Goal: Contribute content: Contribute content

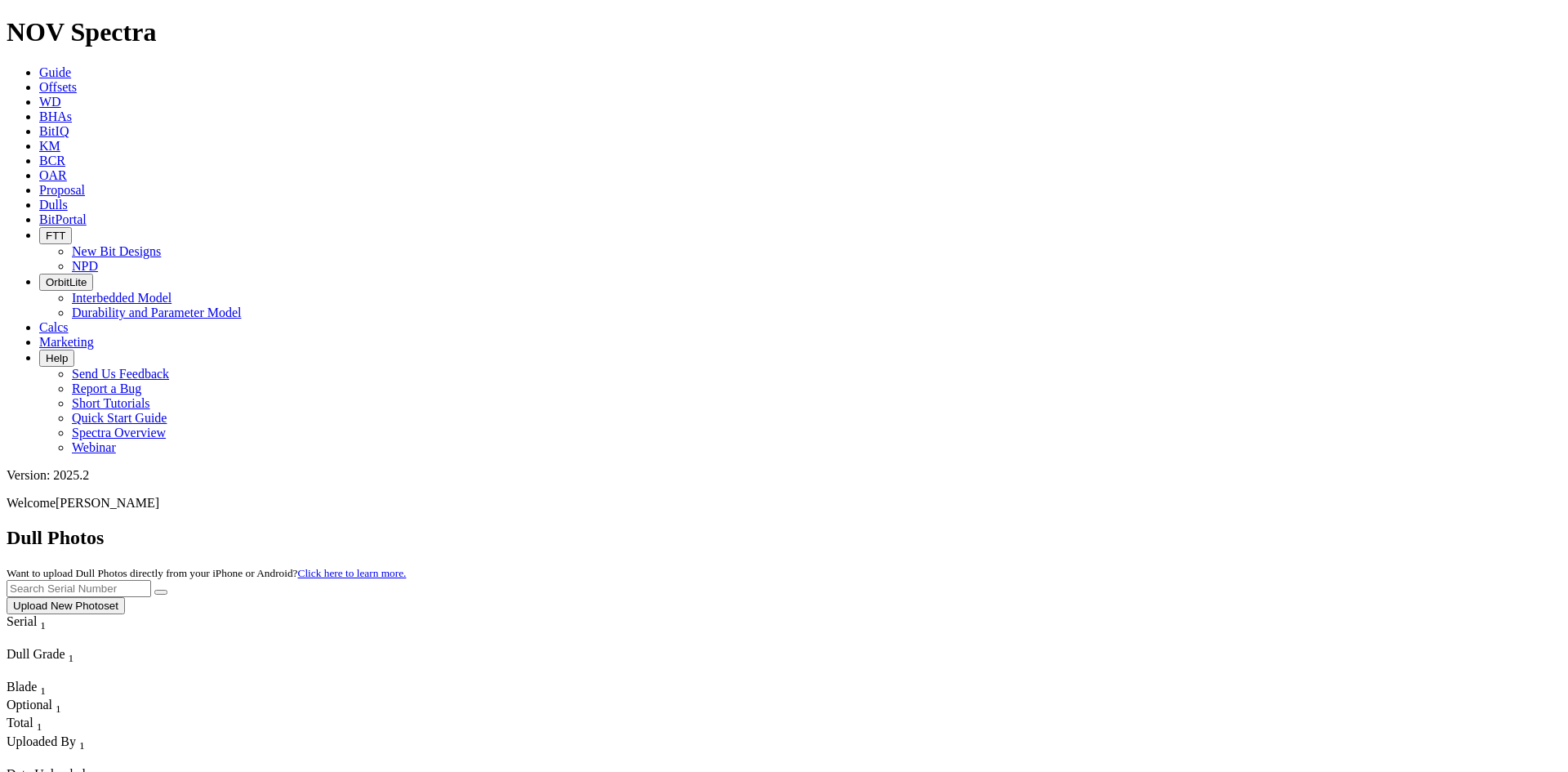
click at [125, 597] on button "Upload New Photoset" at bounding box center [65, 606] width 119 height 17
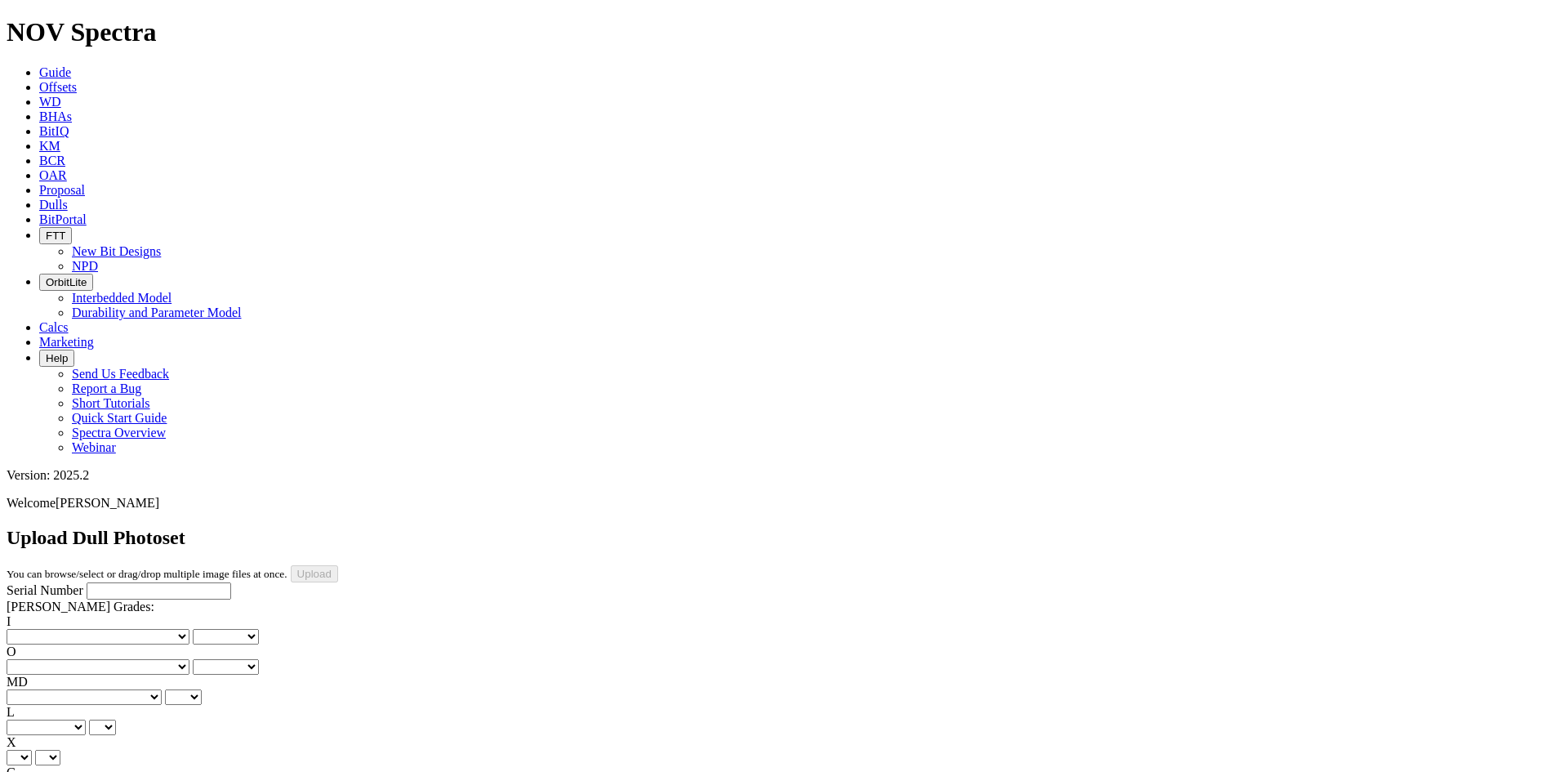
type input "7/31/25"
click at [183, 583] on div "Serial Number" at bounding box center [784, 591] width 1555 height 17
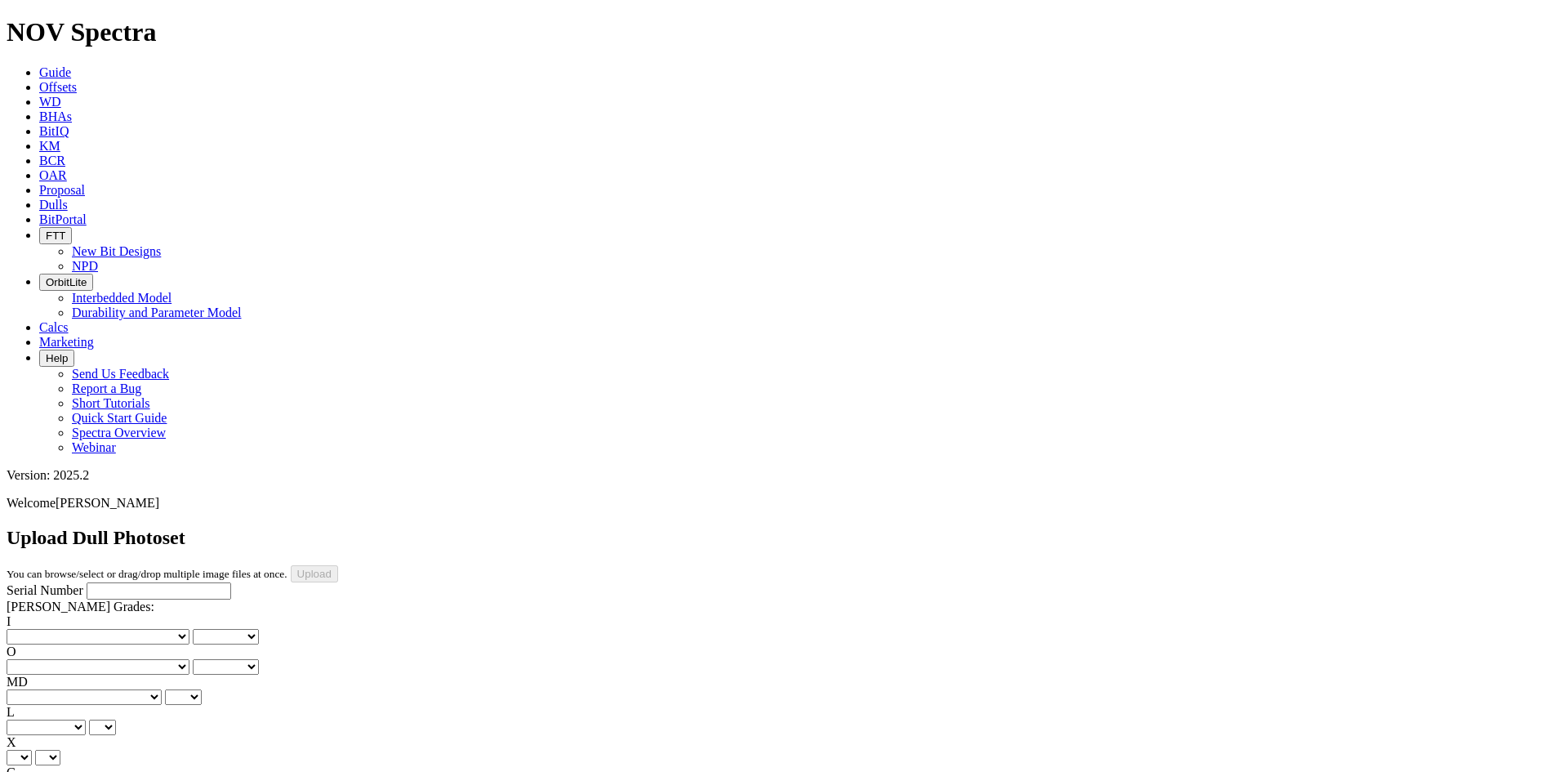
click at [160, 583] on input "Serial Number" at bounding box center [159, 591] width 145 height 17
paste input "A320405"
type input "A320405"
click at [62, 629] on select "No lost, worn or damaged cutters 0 1 2 3 4 5 6 7 8 No diamond table left on any…" at bounding box center [98, 637] width 183 height 16
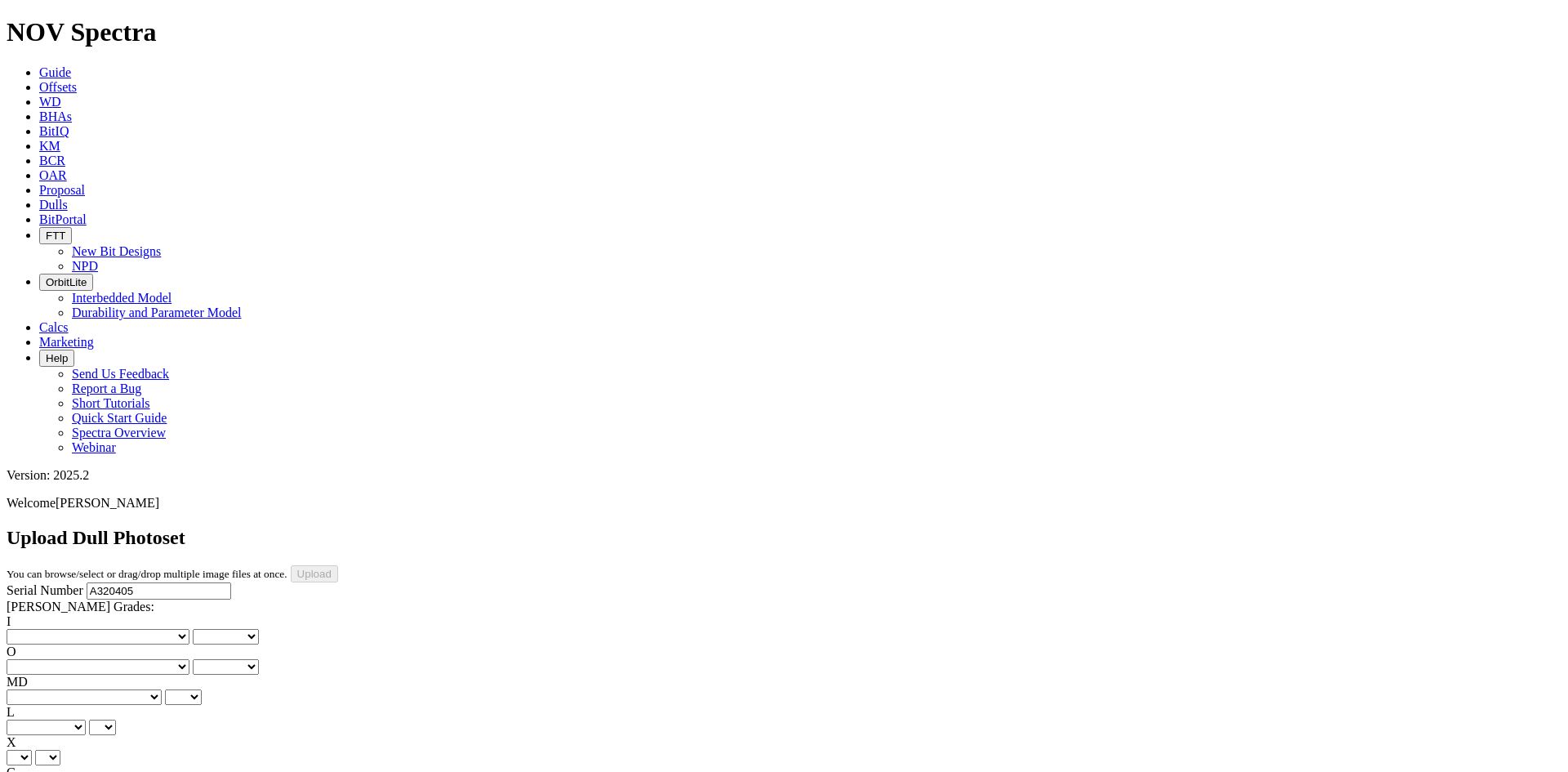
select select "number:2"
click at [33, 629] on select "No lost, worn or damaged cutters 0 1 2 3 4 5 6 7 8 No diamond table left on any…" at bounding box center [98, 637] width 183 height 16
select select "number:2"
click at [141, 659] on select "No lost, worn or damaged cutters 0 1 2 3 4 5 6 7 8 No diamond table left on any…" at bounding box center [98, 667] width 183 height 16
select select "number:1"
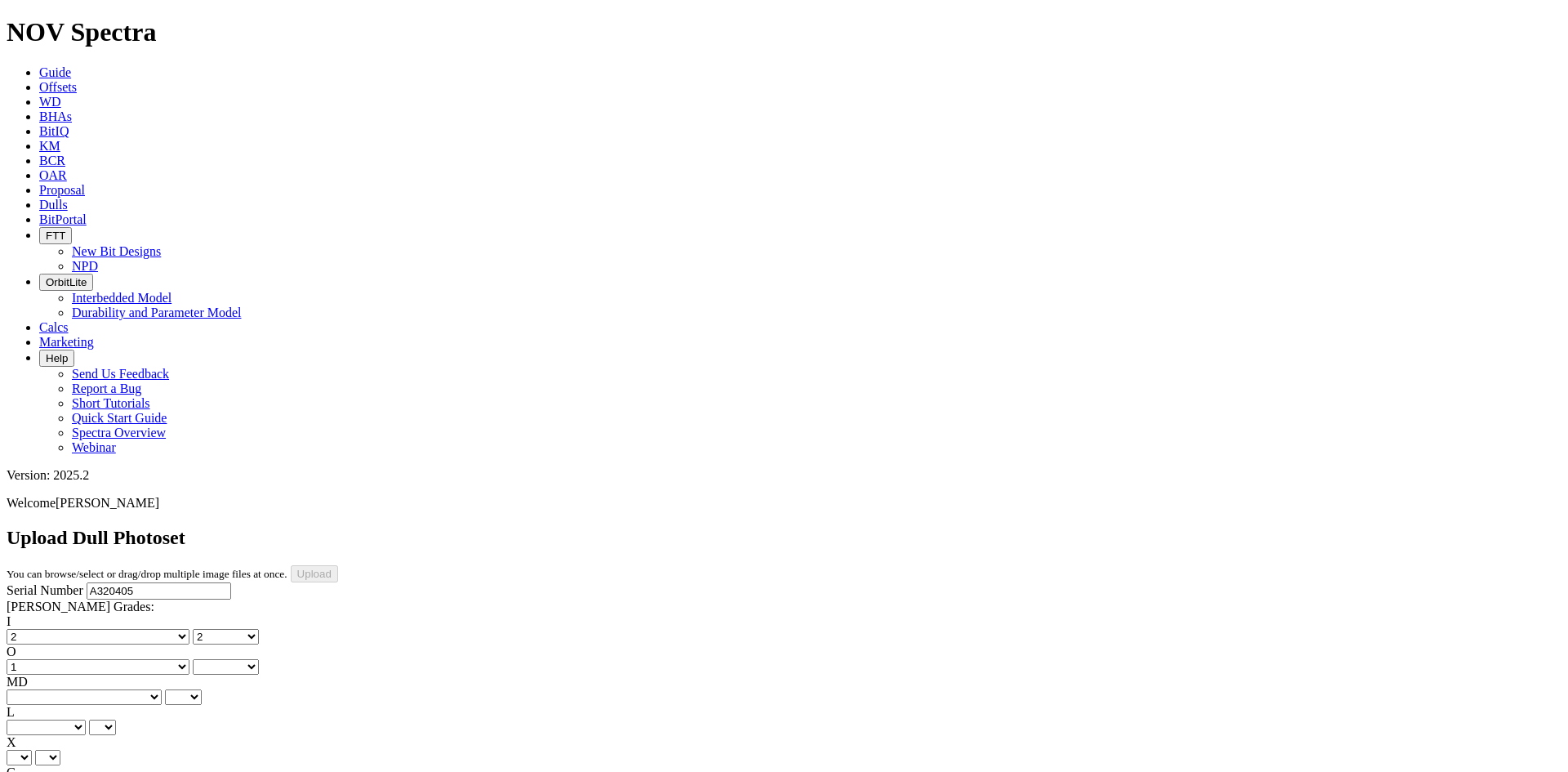
click at [116, 659] on select "No lost, worn or damaged cutters 0 1 2 3 4 5 6 7 8 No diamond table left on any…" at bounding box center [98, 667] width 183 height 16
select select "number:1"
click at [72, 689] on select "BF - Bond Failure BT - Broken Teeth/Cutters BU - Balled Up Bit CR - Cored CT - …" at bounding box center [84, 696] width 155 height 16
select select "string:BT"
click at [33, 689] on select "BF - Bond Failure BT - Broken Teeth/Cutters BU - Balled Up Bit CR - Cored CT - …" at bounding box center [84, 696] width 155 height 16
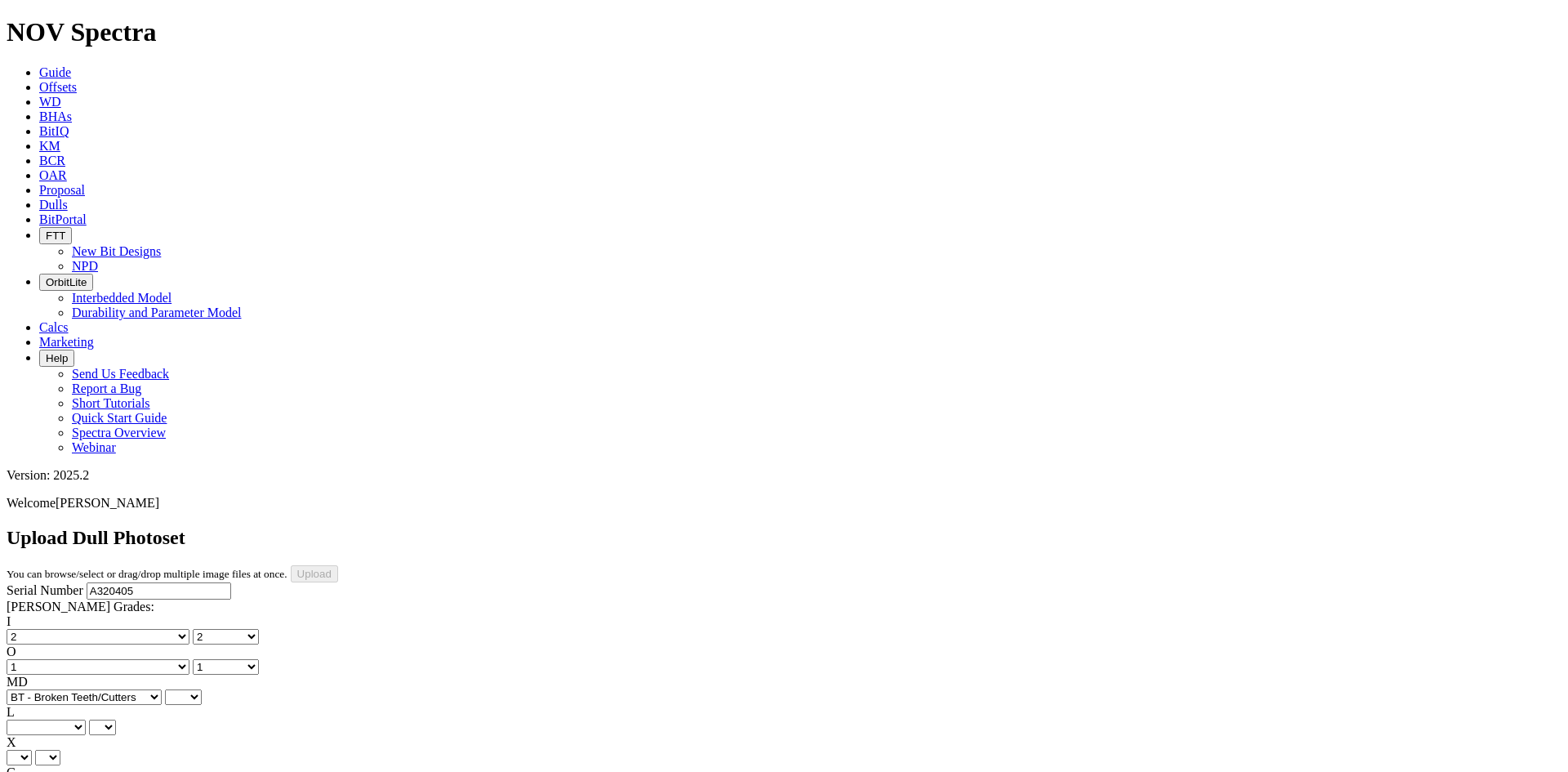
select select "string:BT"
click at [86, 720] on select "A - All C - Cone G - Gauge N - Nose S - Shoulder T - Taper" at bounding box center [46, 727] width 79 height 16
select select "string:C"
click at [86, 720] on select "A - All C - Cone G - Gauge N - Nose S - Shoulder T - Taper" at bounding box center [46, 727] width 79 height 16
select select "string:C"
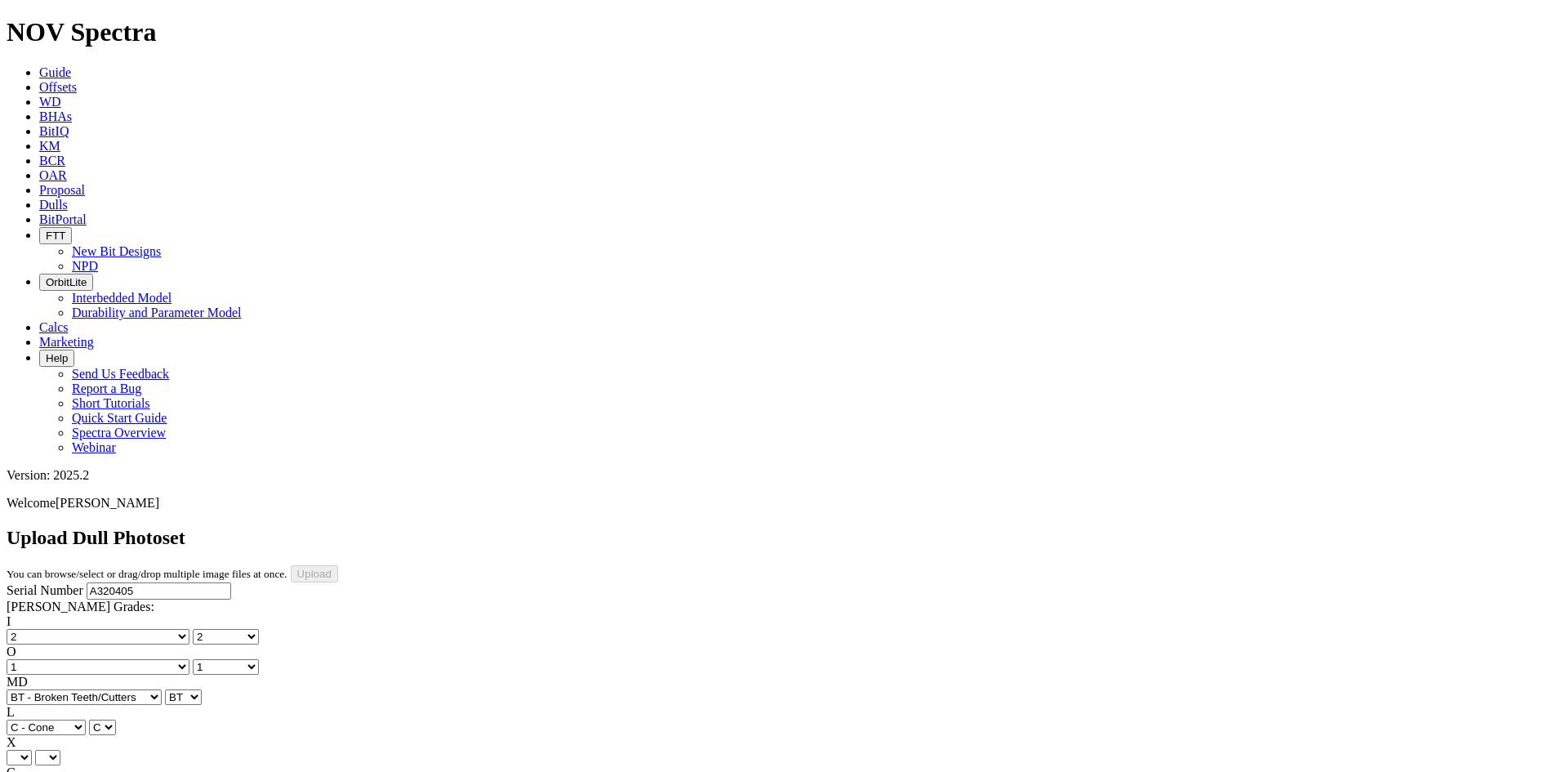
click at [32, 750] on select "X" at bounding box center [19, 757] width 25 height 16
select select "string:X"
click at [32, 750] on select "X" at bounding box center [19, 757] width 25 height 16
select select "string:X"
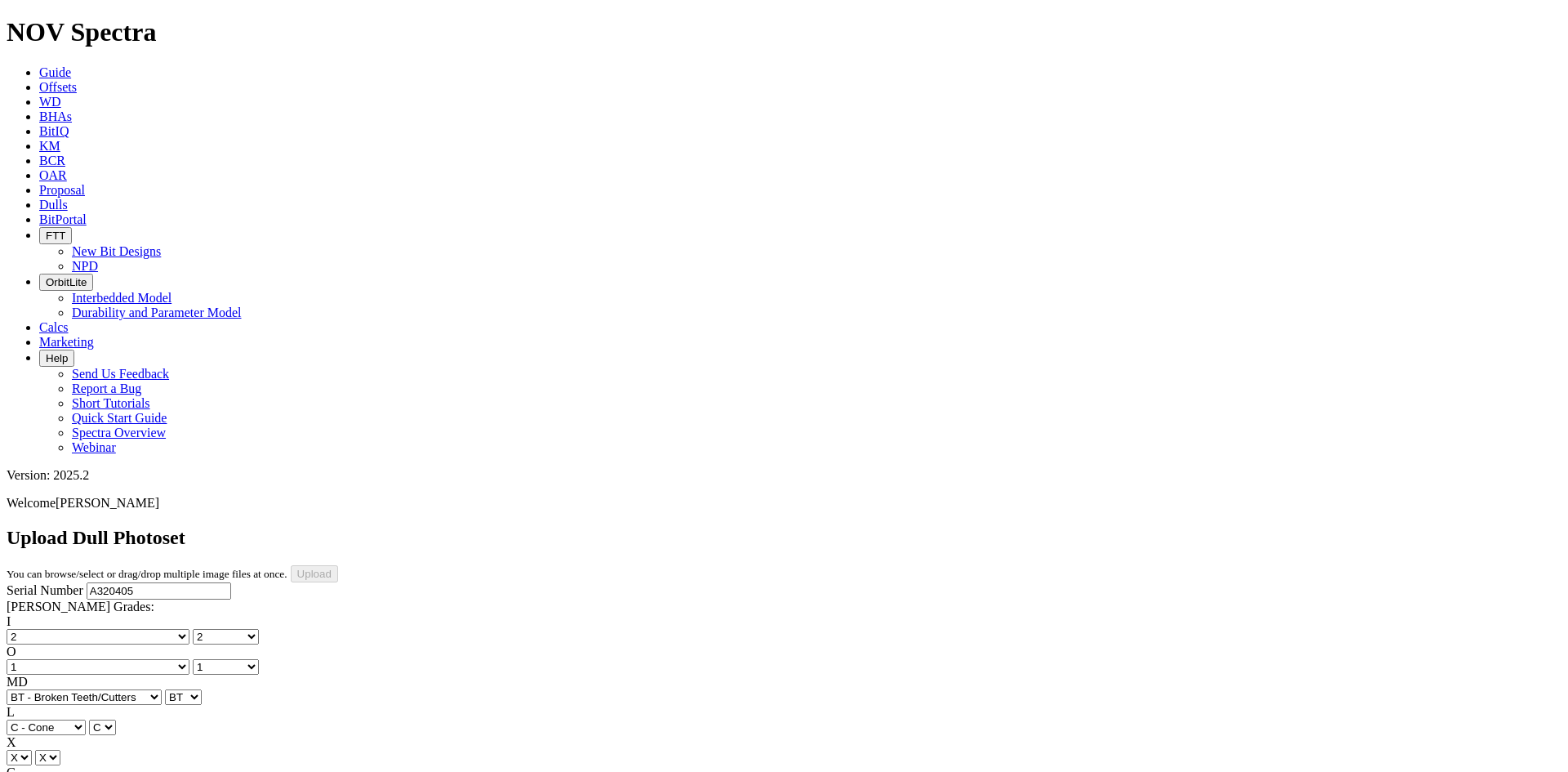
select select "string:I"
select select "string:WT"
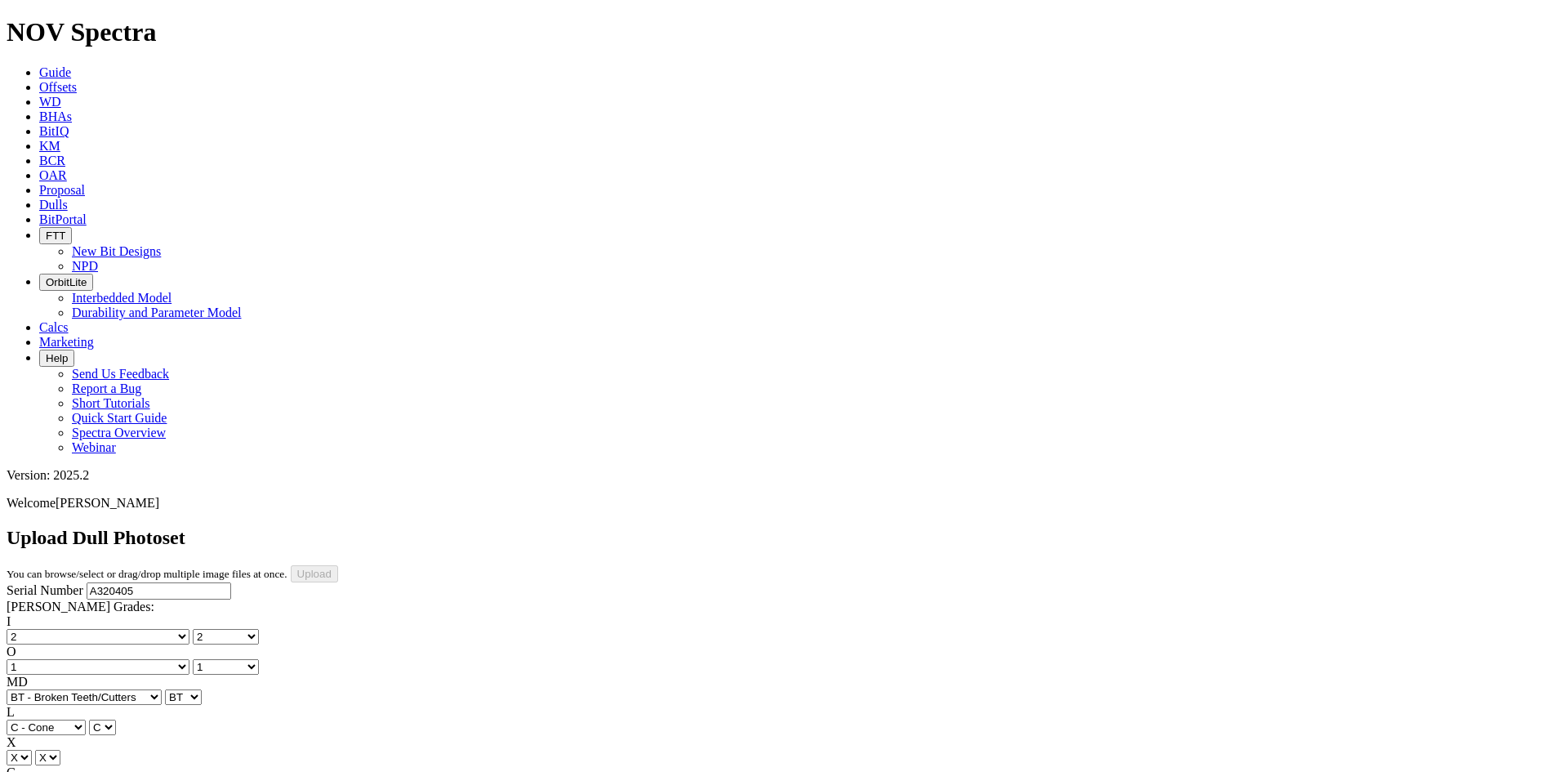
select select "string:WT"
select select "string:_"
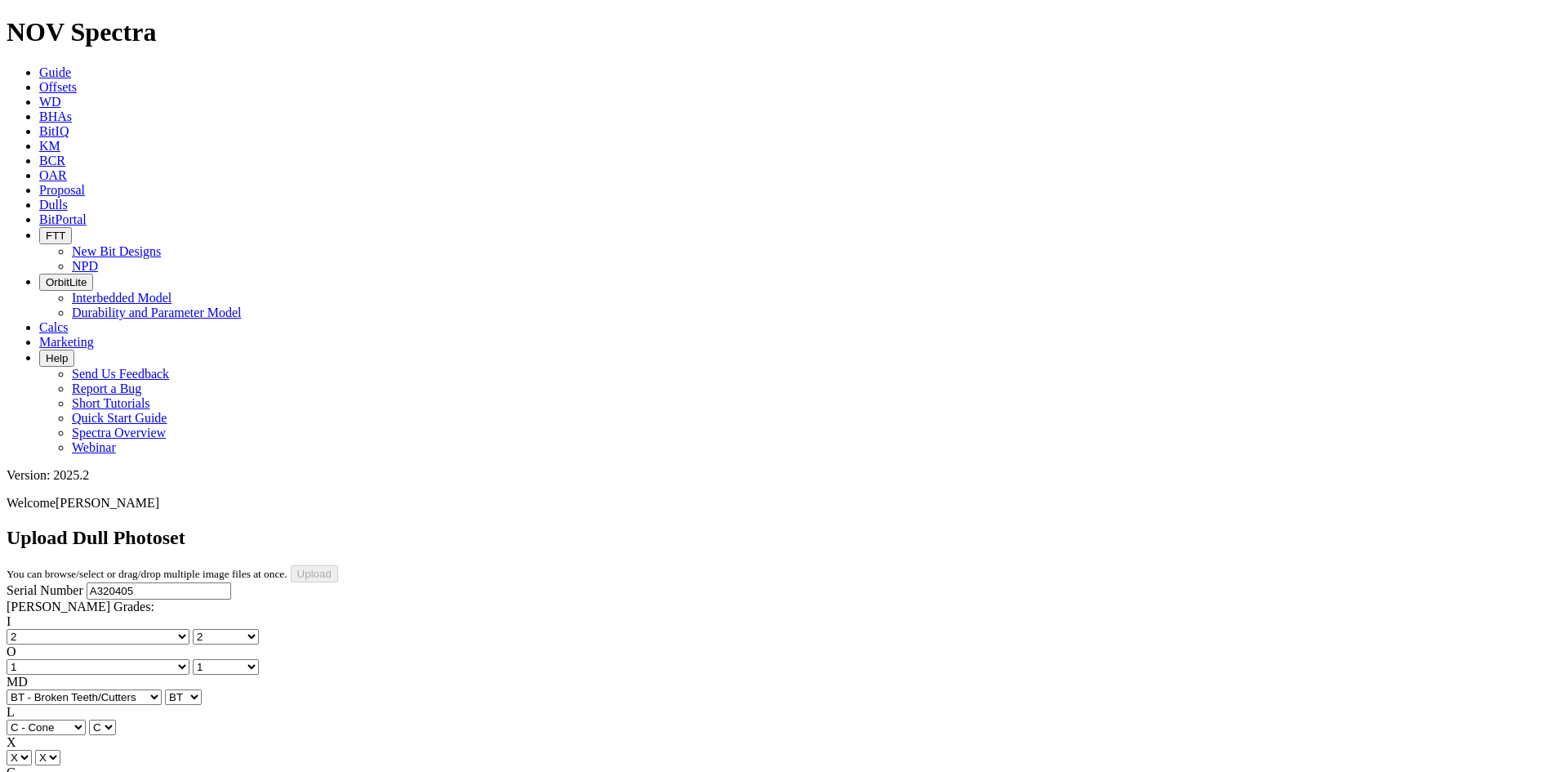
select select "string:_"
click at [338, 565] on input "Upload" at bounding box center [314, 573] width 48 height 17
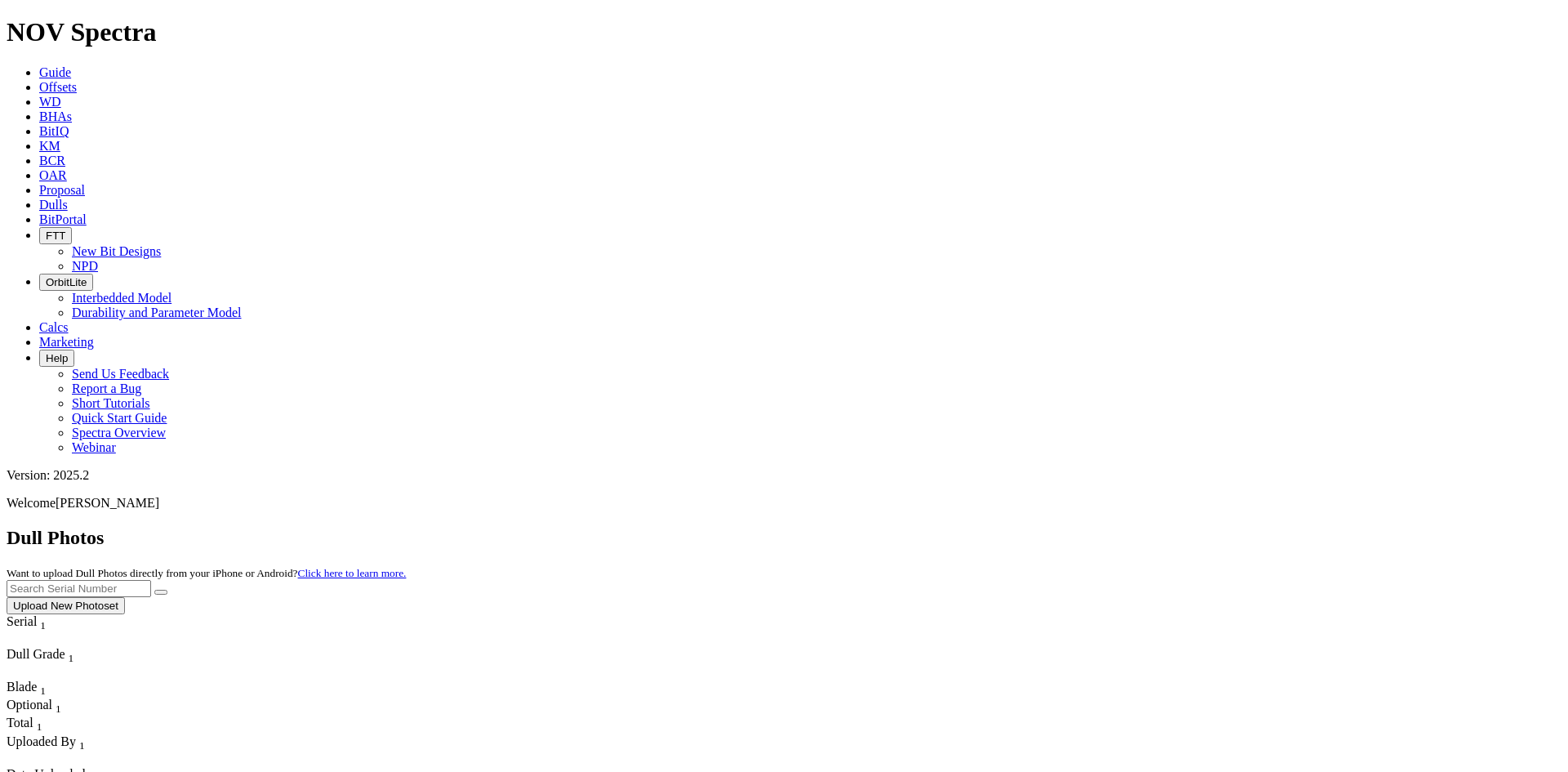
click at [77, 80] on span "Offsets" at bounding box center [58, 87] width 37 height 14
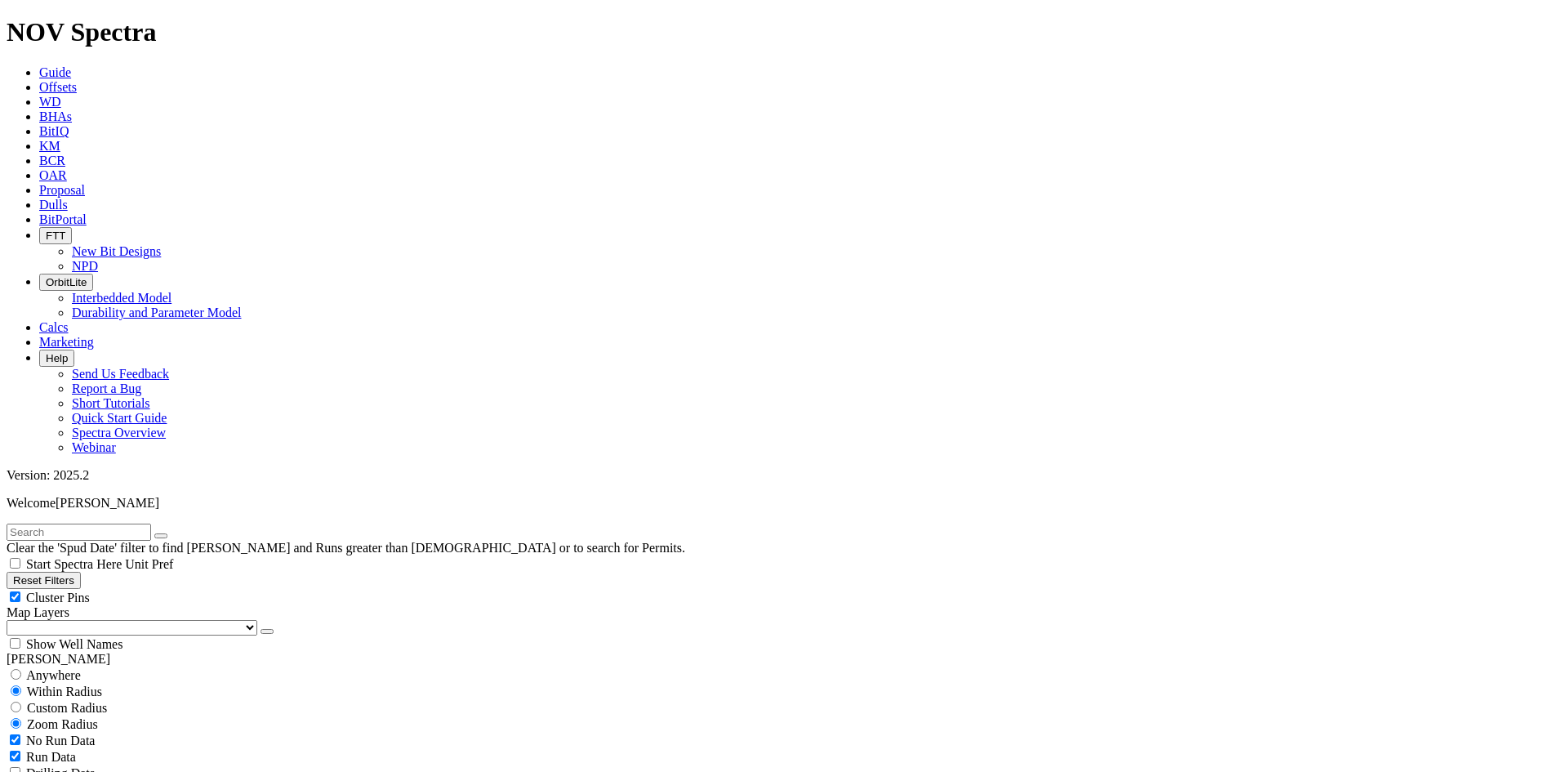
click at [122, 524] on input "text" at bounding box center [78, 532] width 145 height 17
paste input "A320405"
type input "A320405"
click at [74, 668] on span "Anywhere" at bounding box center [53, 675] width 55 height 14
radio input "true"
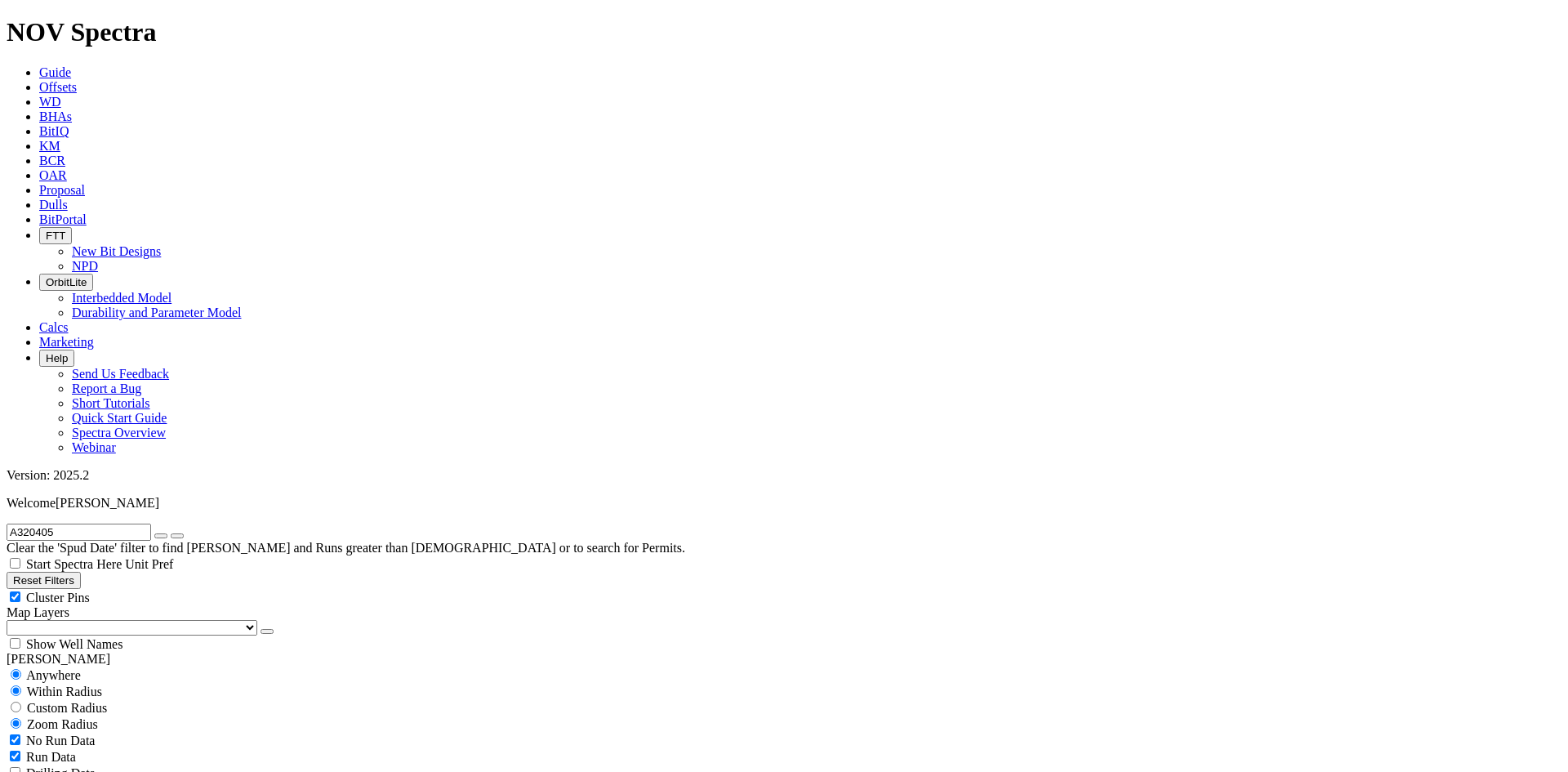
radio input "false"
click at [161, 536] on icon "button" at bounding box center [161, 536] width 0 height 0
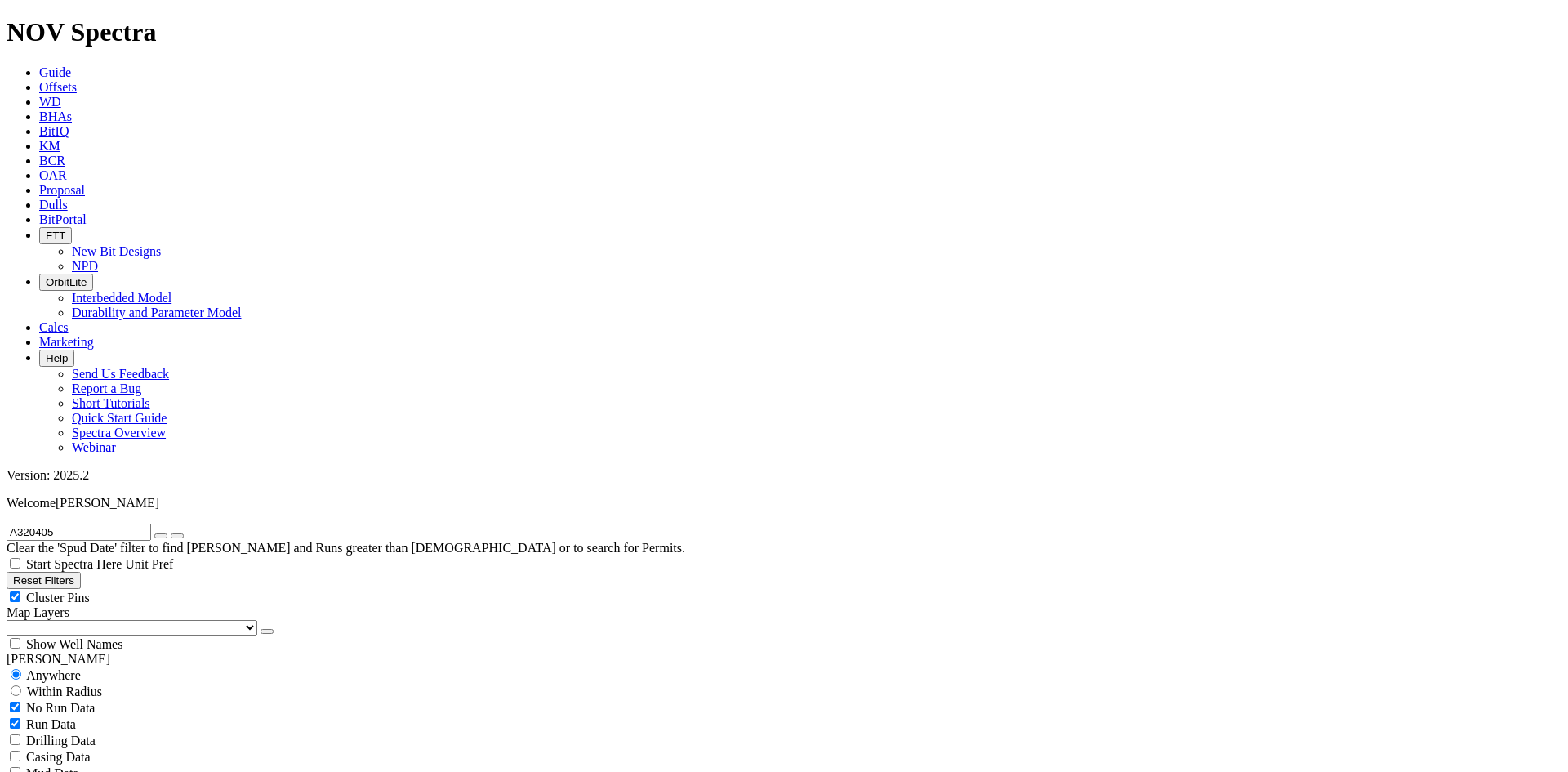
radio input "false"
radio input "true"
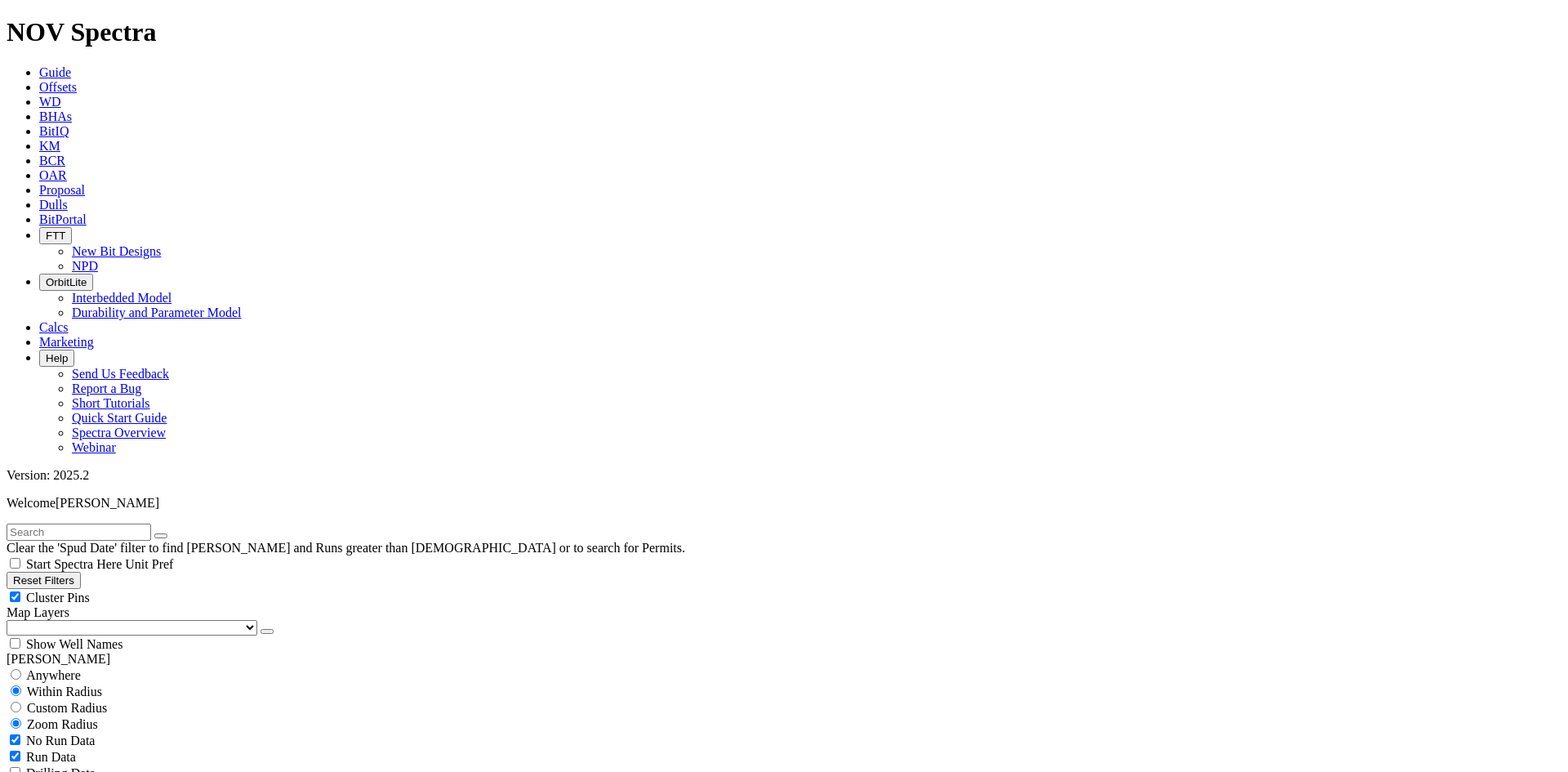
scroll to position [3531, 0]
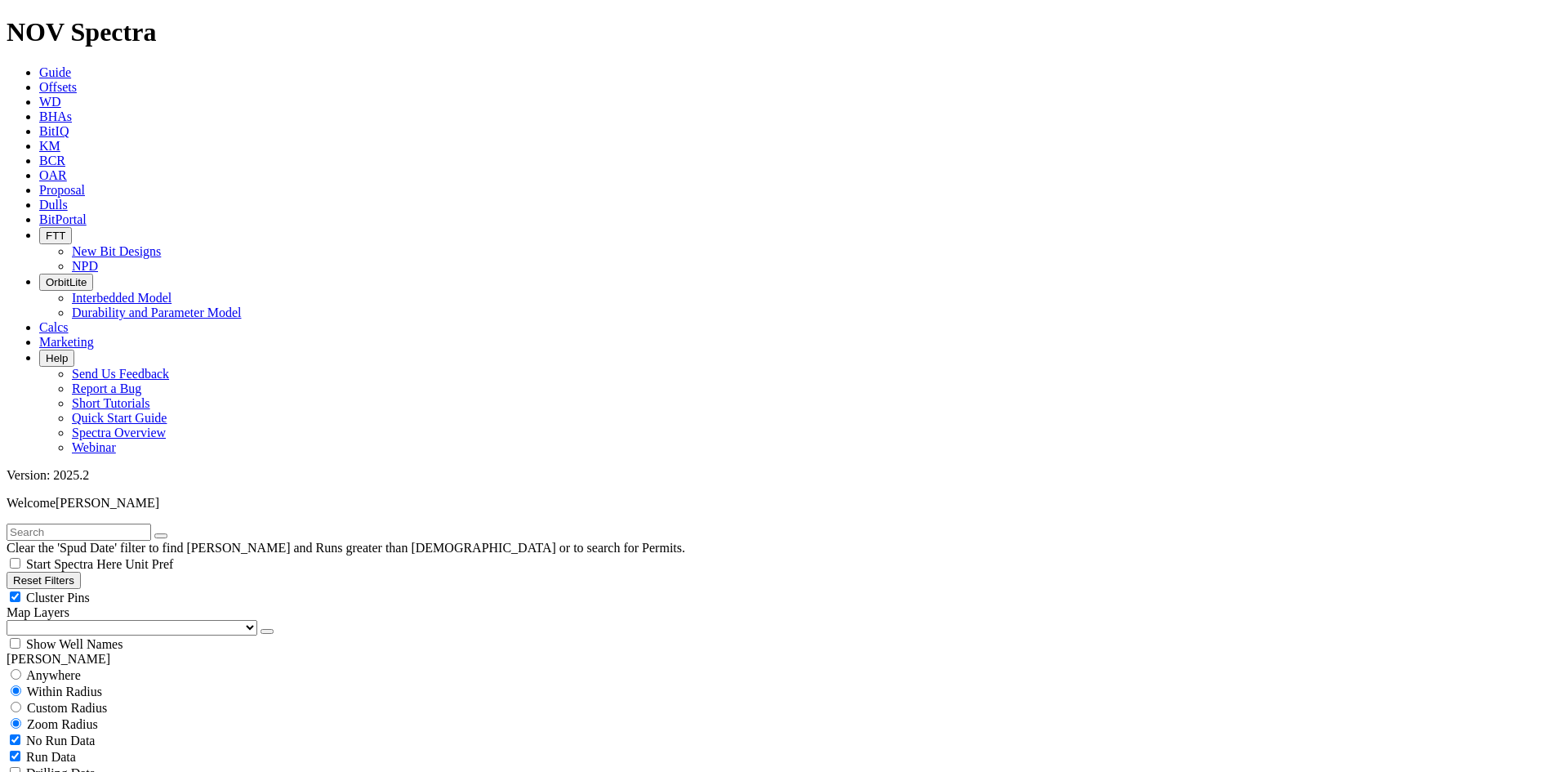
scroll to position [2715, 0]
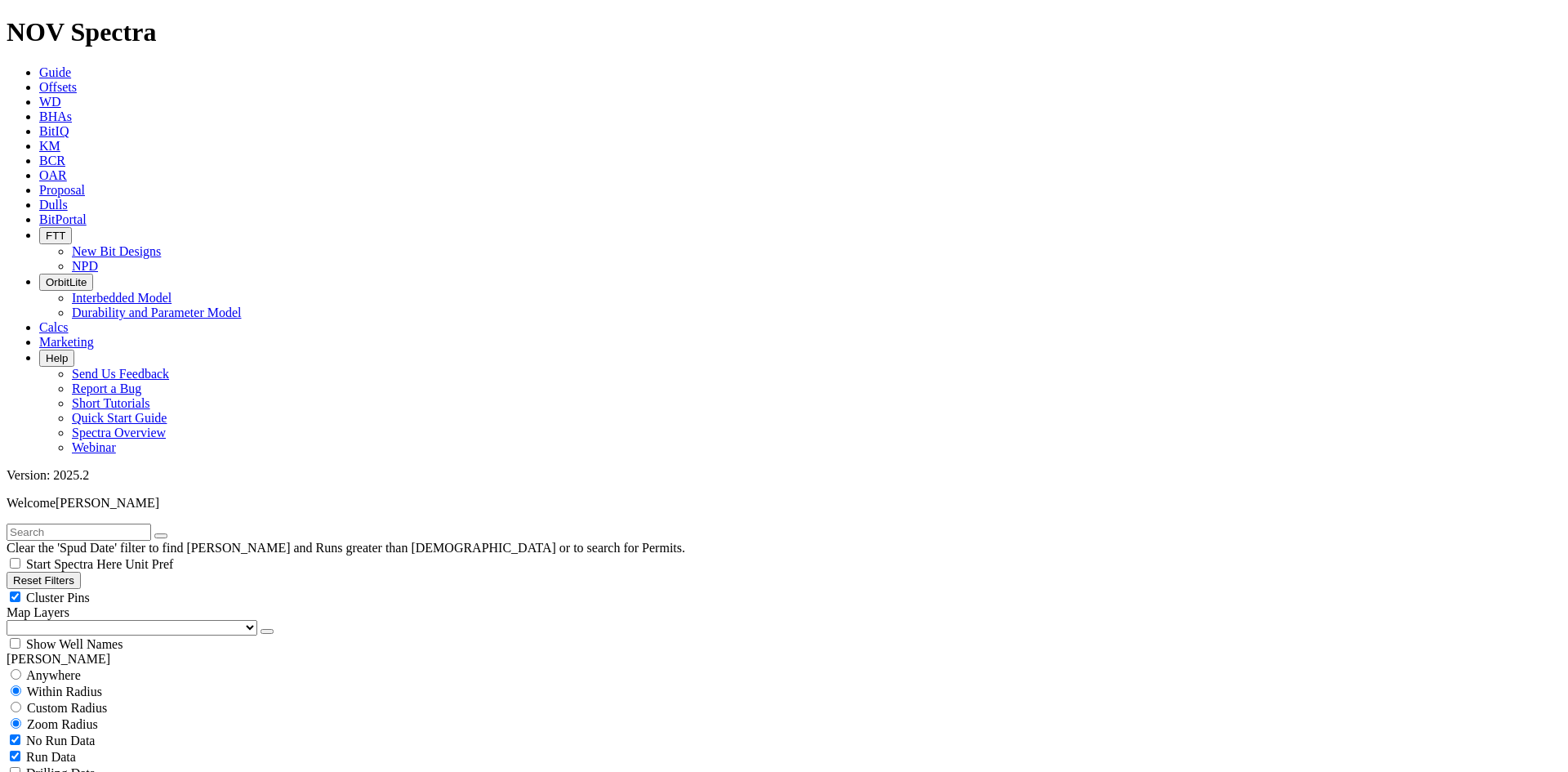
scroll to position [24091, 0]
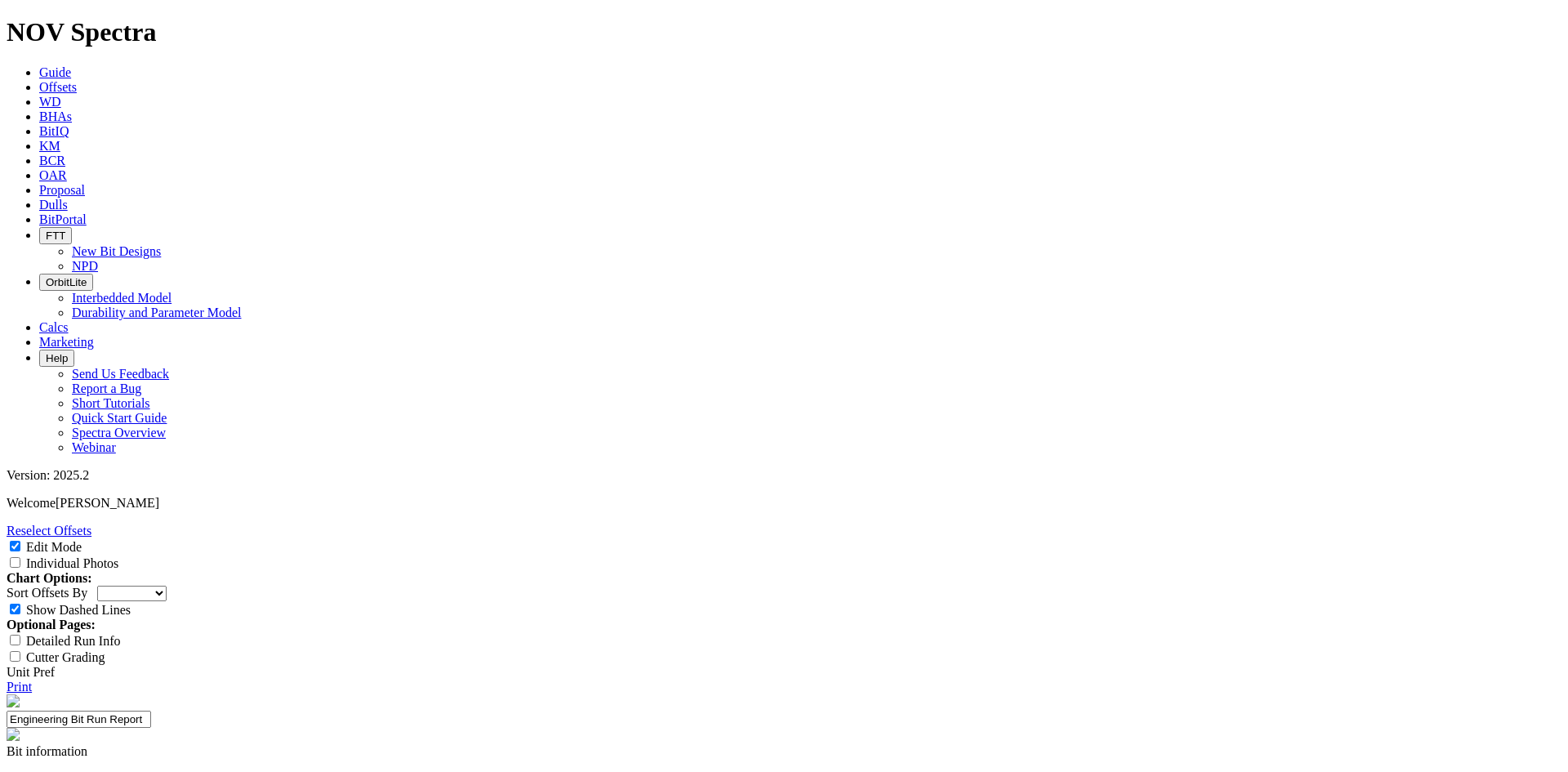
select select "New Bit Design"
type input "6"
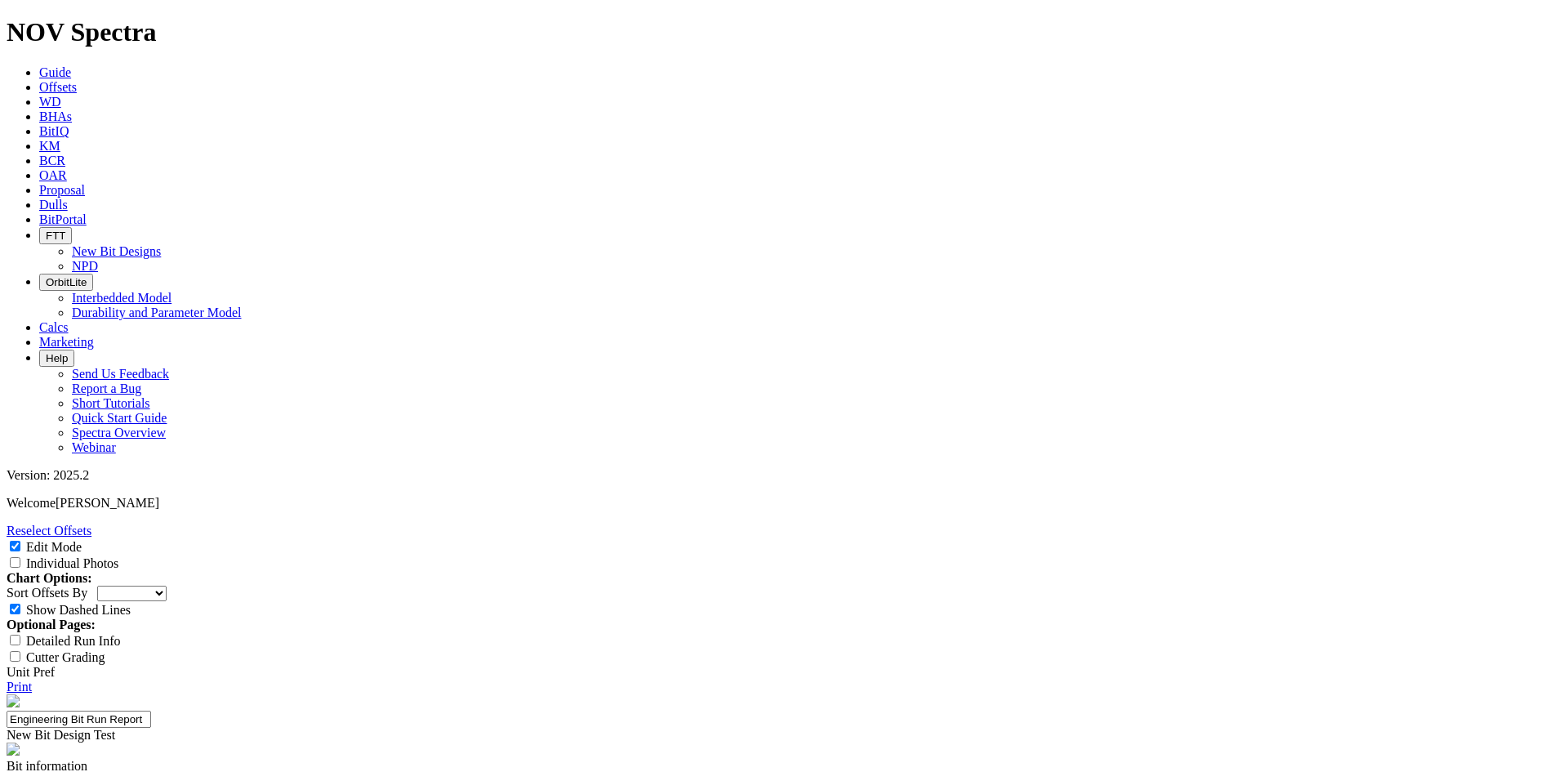
type input "F"
type input "6" RH54-E1"
type textarea "Testing forward star cutting pattern versus the reverse spiral."
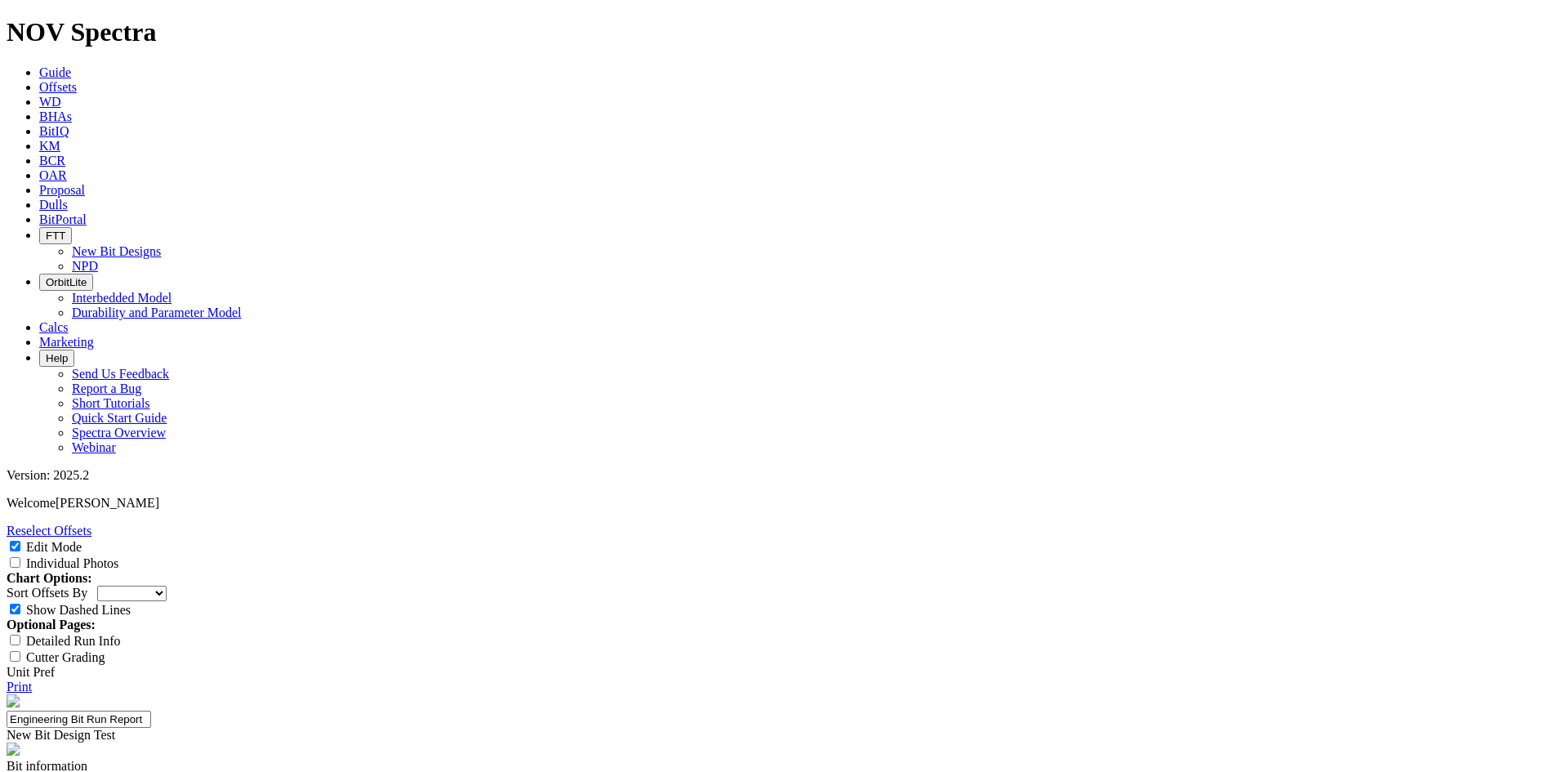
paste input "25-0313"
type input "25-0313"
type input "1"
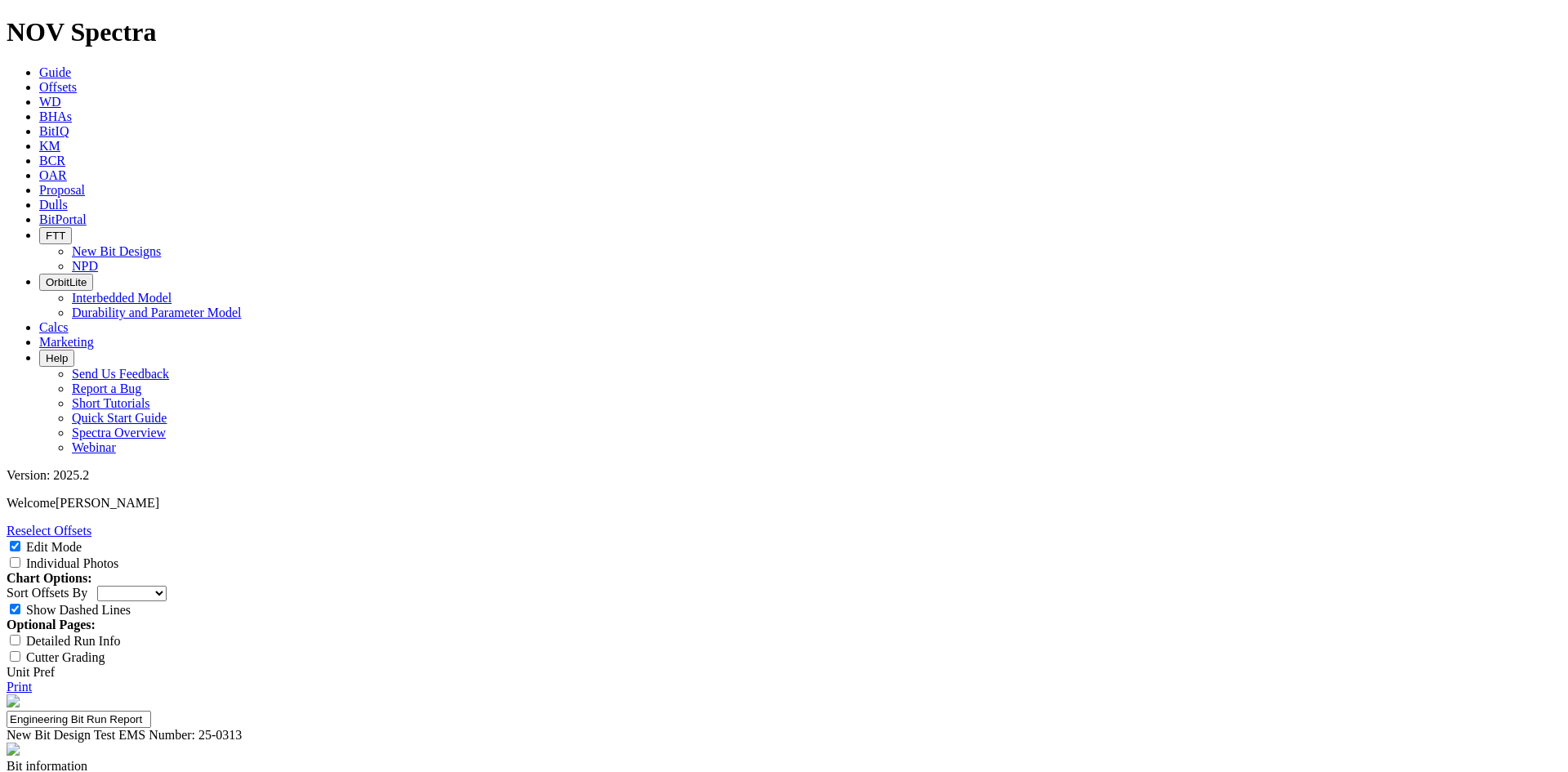
type textarea "The run was well below average. Large amounts of sliding was performed due to l…"
click at [21, 557] on input "Individual Photos" at bounding box center [14, 562] width 10 height 10
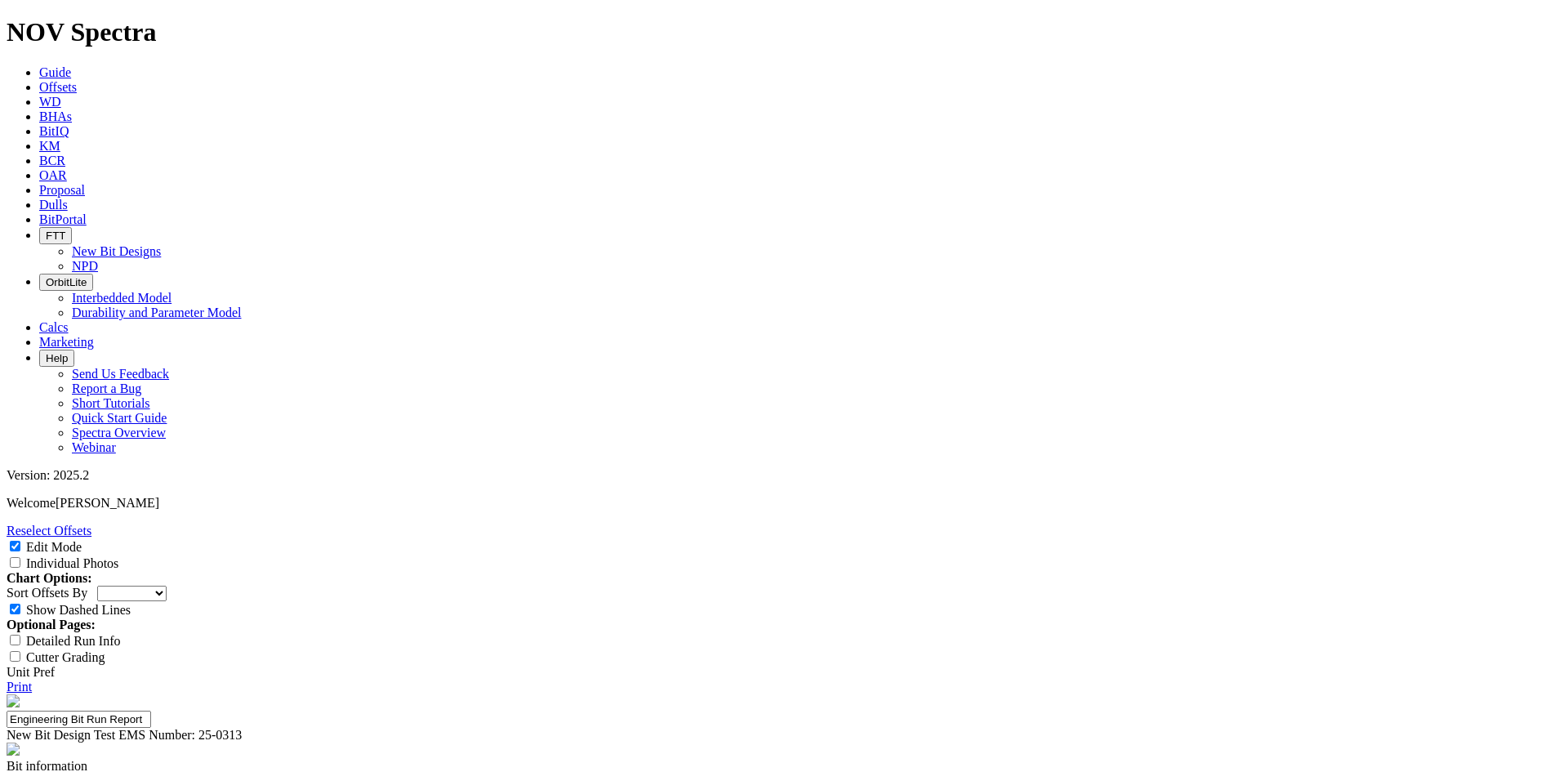
checkbox input "true"
type textarea "Broken teeth in"
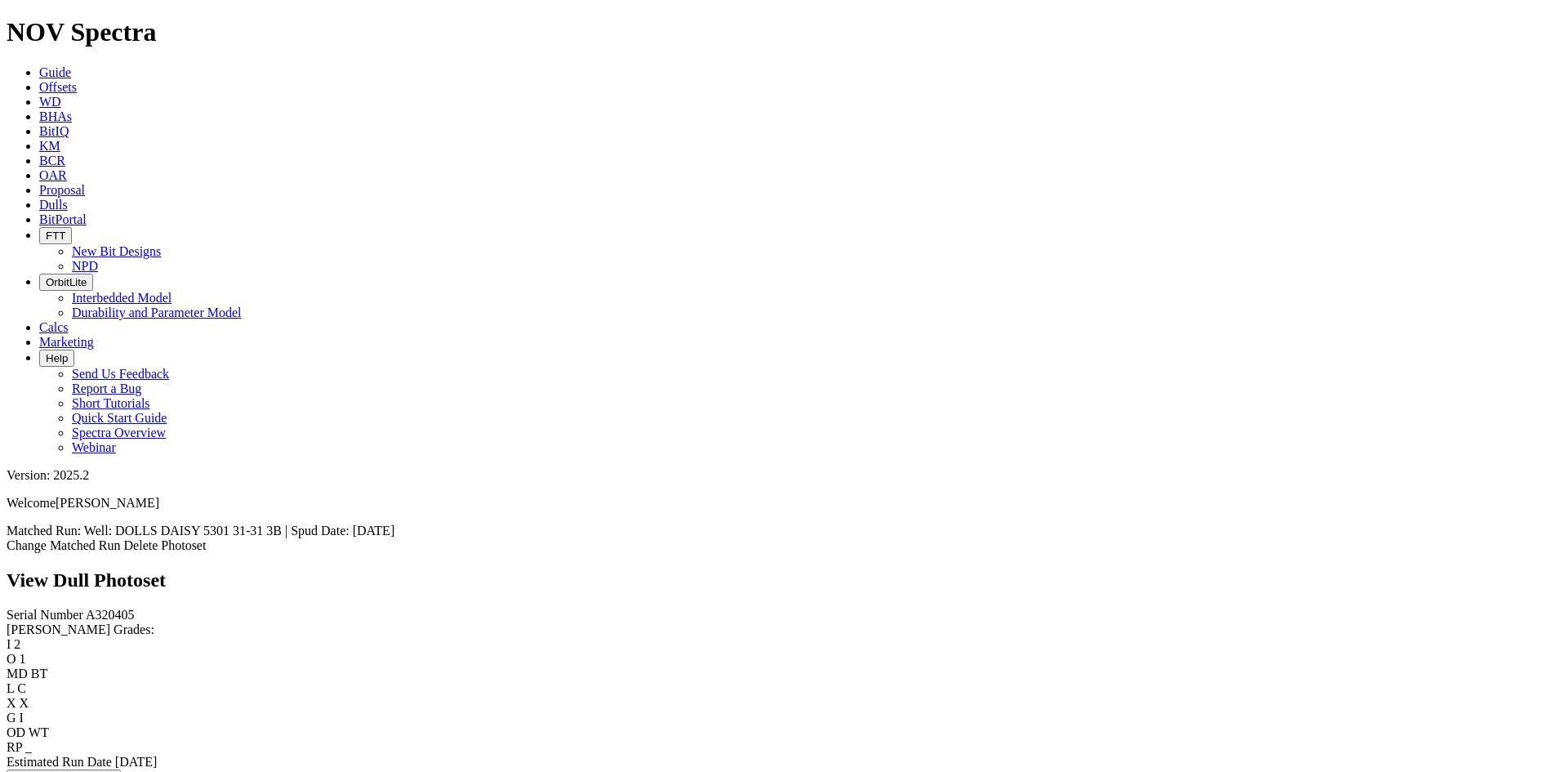
click at [39, 198] on icon at bounding box center [39, 204] width 0 height 14
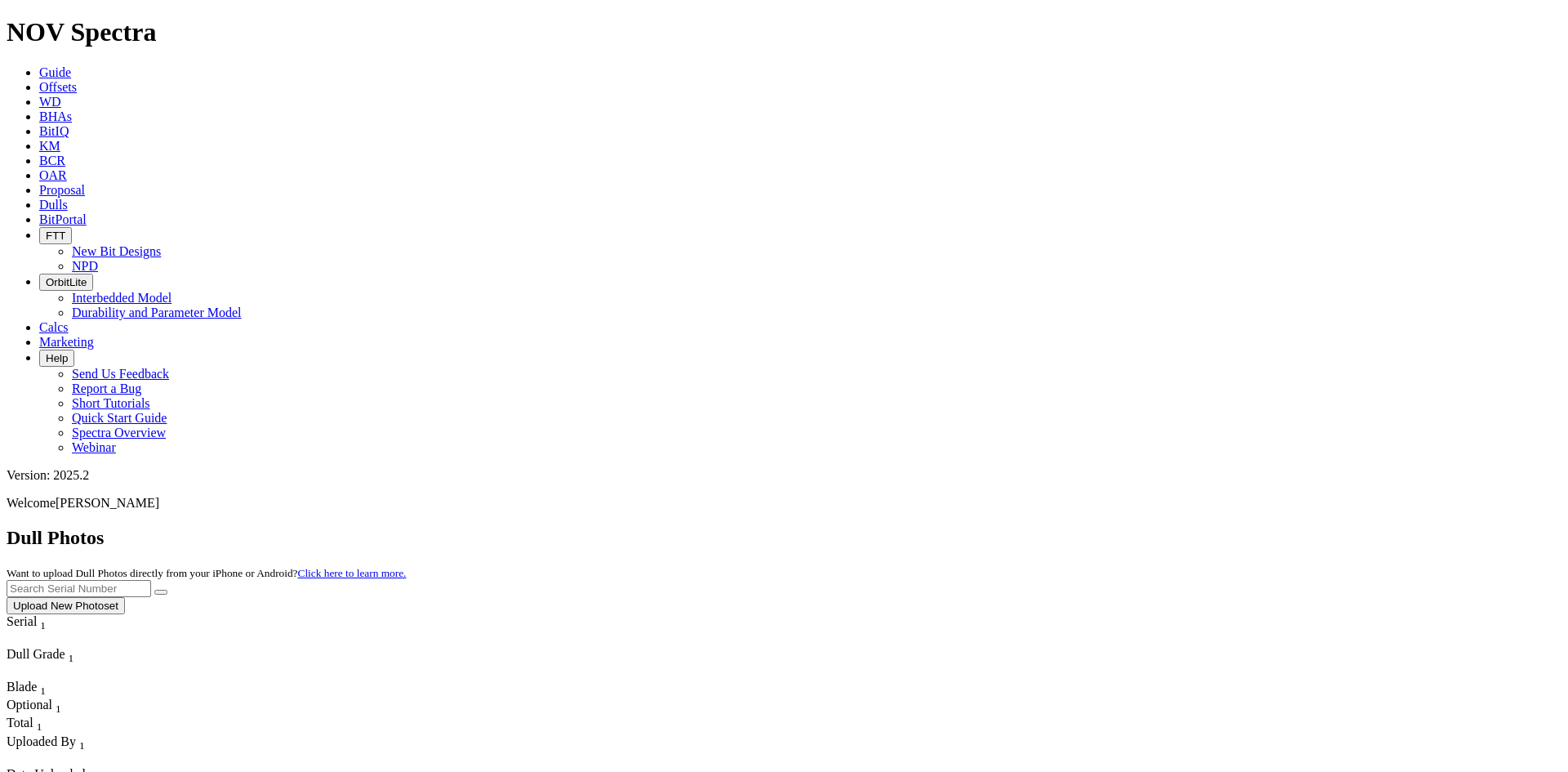
click at [1490, 526] on div "Dull Photos Want to upload Dull Photos directly from your iPhone or Android? Cl…" at bounding box center [784, 570] width 1555 height 88
click at [125, 597] on button "Upload New Photoset" at bounding box center [65, 606] width 119 height 17
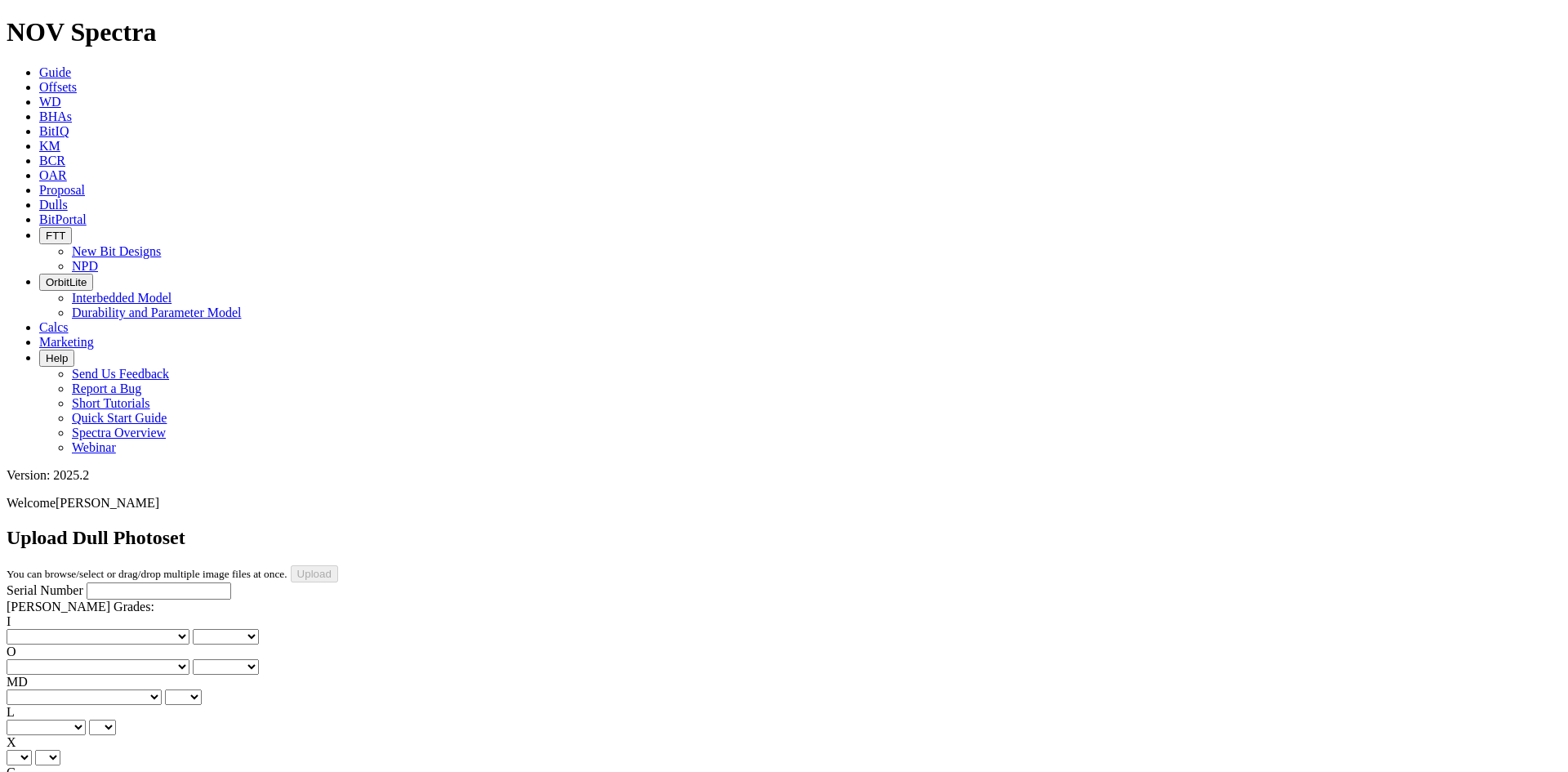
click at [148, 583] on input "Serial Number" at bounding box center [159, 591] width 145 height 17
paste input "A319970"
click at [87, 583] on input "A319970" at bounding box center [159, 591] width 145 height 17
type input "A319970"
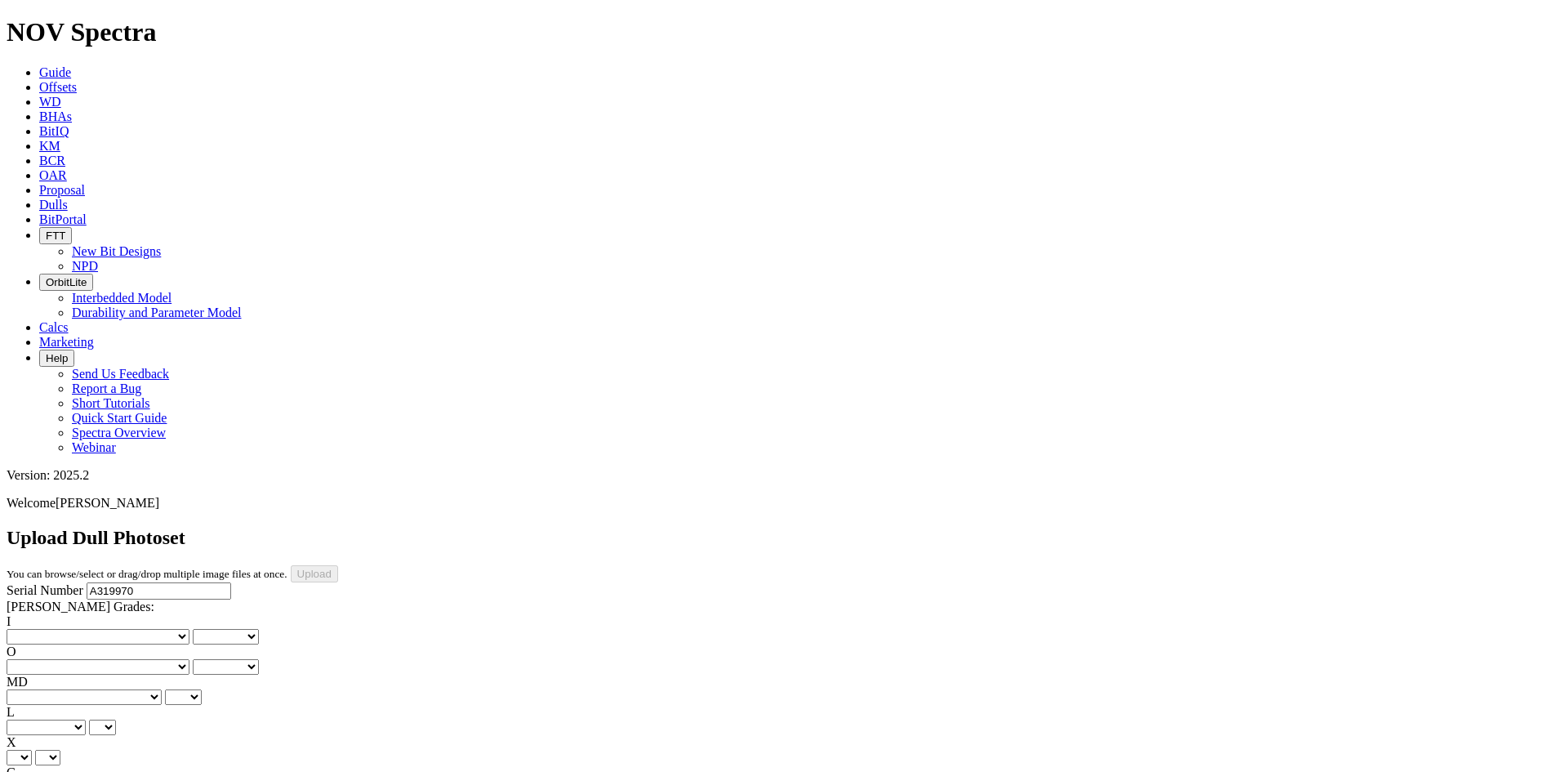
type input "8/10/25"
click at [56, 629] on select "No lost, worn or damaged cutters 0 1 2 3 4 5 6 7 8 No diamond table left on any…" at bounding box center [98, 637] width 183 height 16
select select "number:1"
click at [33, 629] on select "No lost, worn or damaged cutters 0 1 2 3 4 5 6 7 8 No diamond table left on any…" at bounding box center [98, 637] width 183 height 16
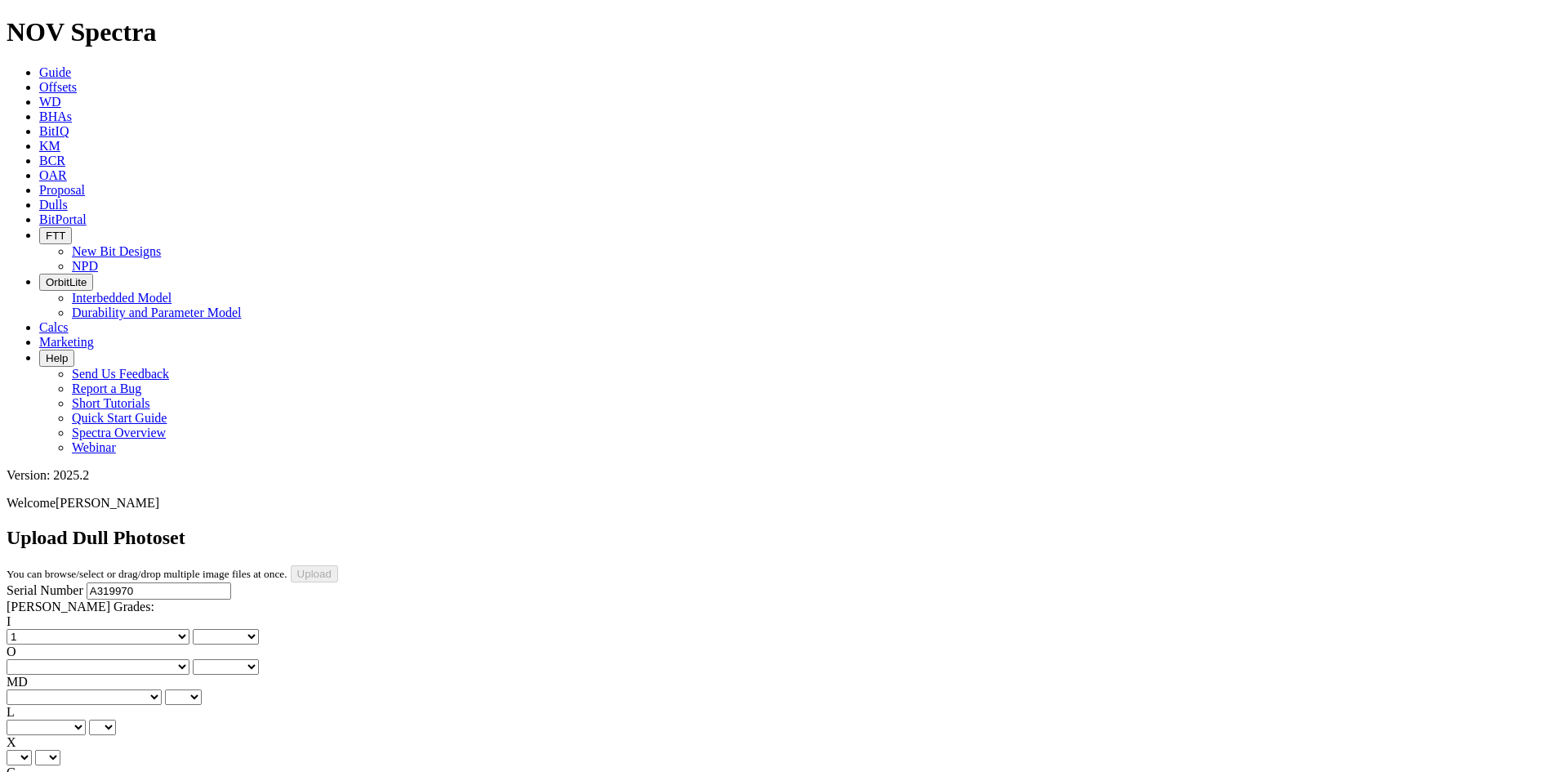
select select "number:1"
click at [138, 659] on select "No lost, worn or damaged cutters 0 1 2 3 4 5 6 7 8 No diamond table left on any…" at bounding box center [98, 667] width 183 height 16
select select "number:1"
click at [116, 659] on select "No lost, worn or damaged cutters 0 1 2 3 4 5 6 7 8 No diamond table left on any…" at bounding box center [98, 667] width 183 height 16
select select "number:1"
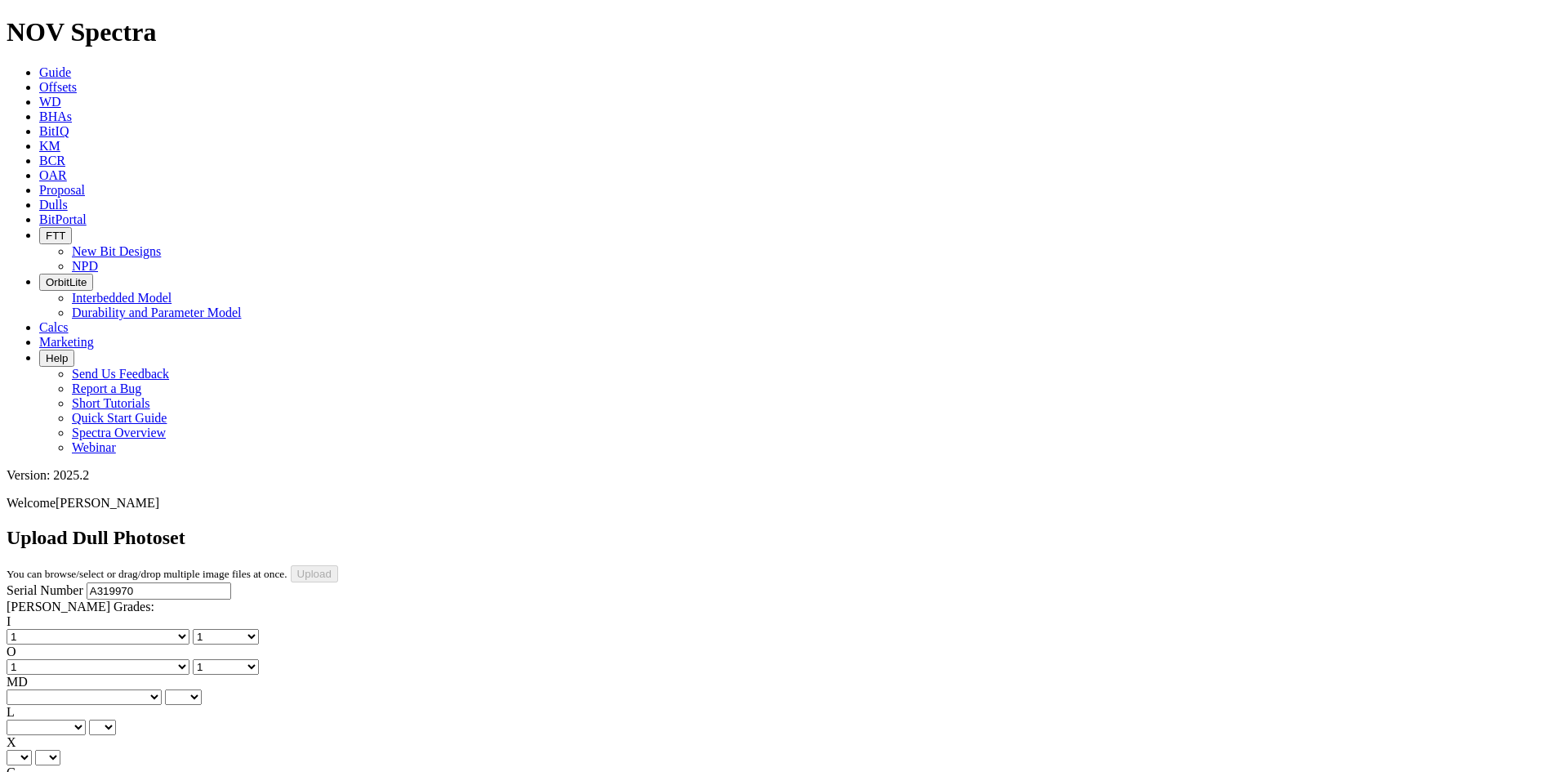
click at [57, 689] on select "BF - Bond Failure BT - Broken Teeth/Cutters BU - Balled Up Bit CR - Cored CT - …" at bounding box center [84, 696] width 155 height 16
select select "string:LT"
click at [33, 689] on select "BF - Bond Failure BT - Broken Teeth/Cutters BU - Balled Up Bit CR - Cored CT - …" at bounding box center [84, 696] width 155 height 16
select select "string:LT"
click at [86, 720] on select "A - All C - Cone G - Gauge N - Nose S - Shoulder T - Taper" at bounding box center [46, 727] width 79 height 16
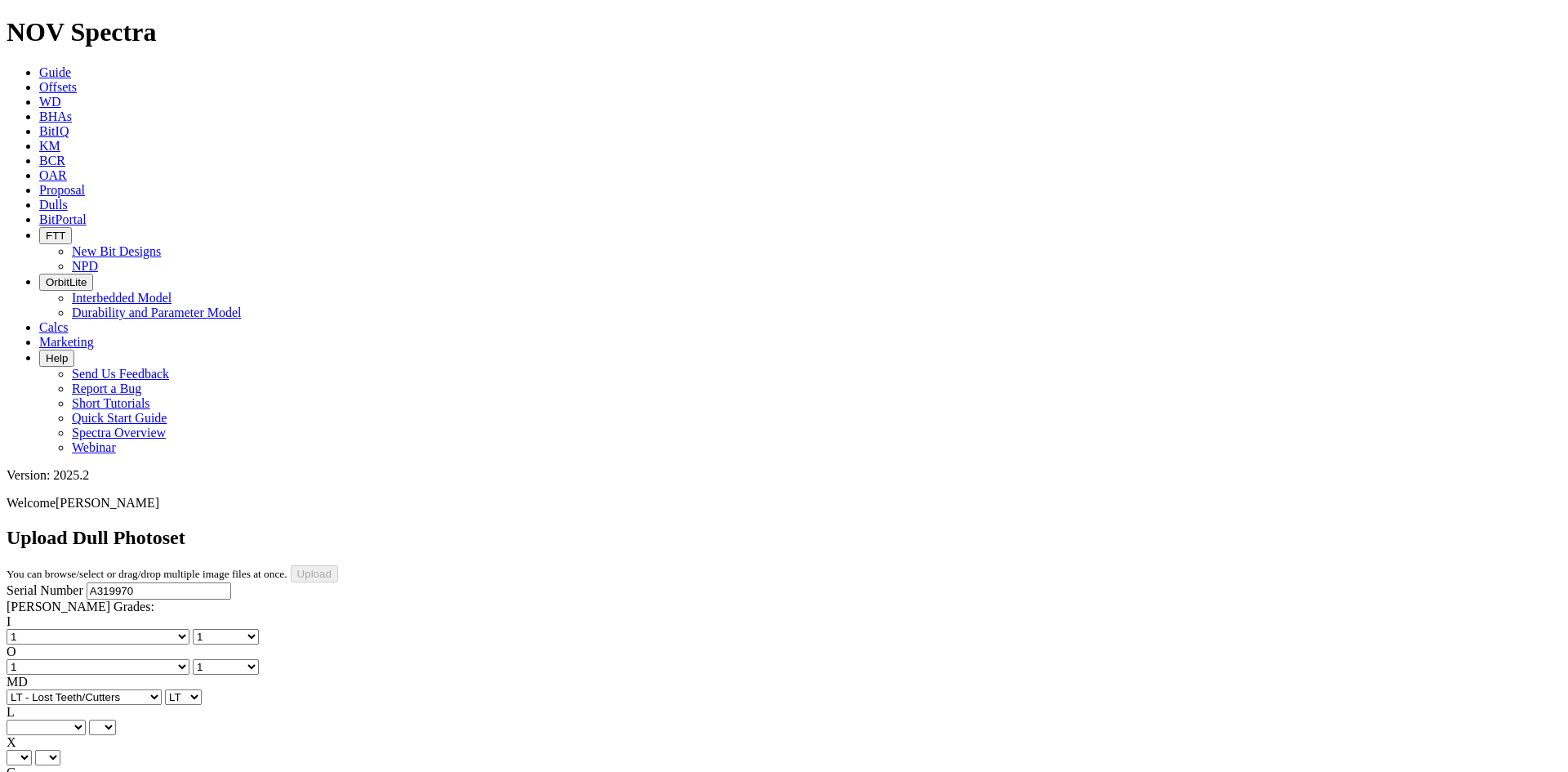
select select "string:C"
click at [86, 720] on select "A - All C - Cone G - Gauge N - Nose S - Shoulder T - Taper" at bounding box center [46, 727] width 79 height 16
select select "string:C"
click at [32, 750] on select "X" at bounding box center [19, 757] width 25 height 16
select select "string:X"
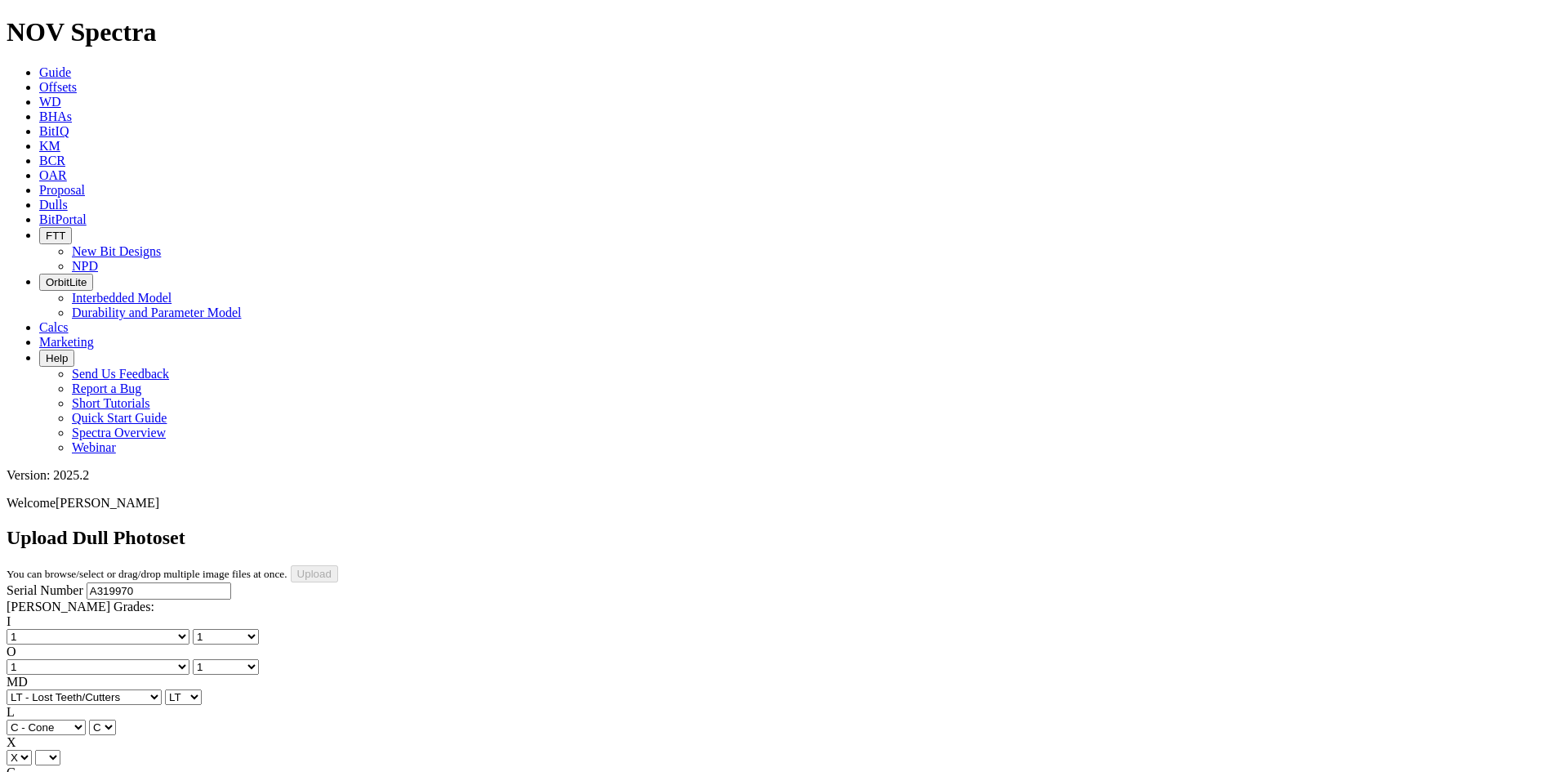
click at [32, 750] on select "X" at bounding box center [19, 757] width 25 height 16
select select "string:X"
select select "string:I"
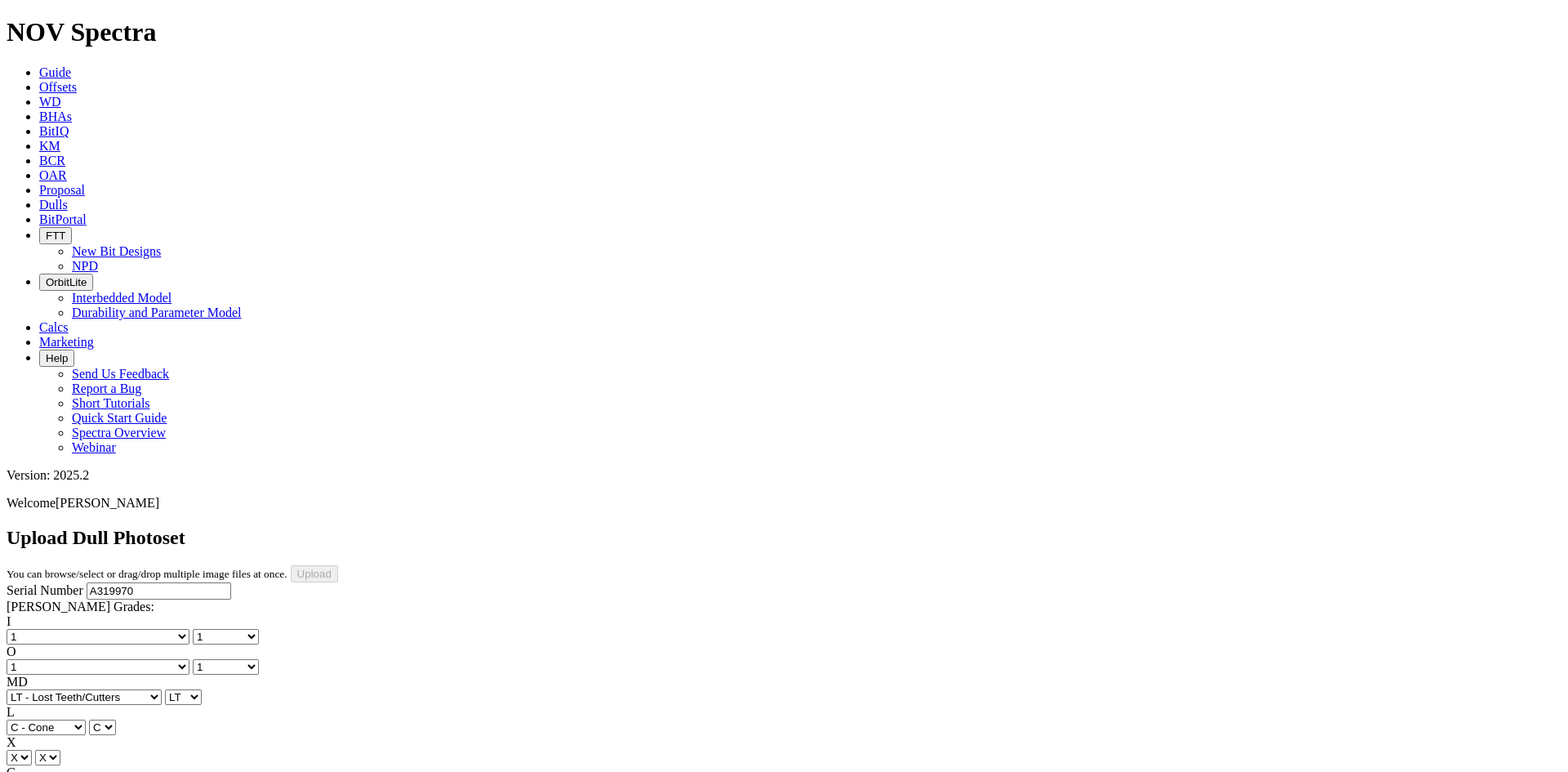
select select "string:I"
select select "string:WT"
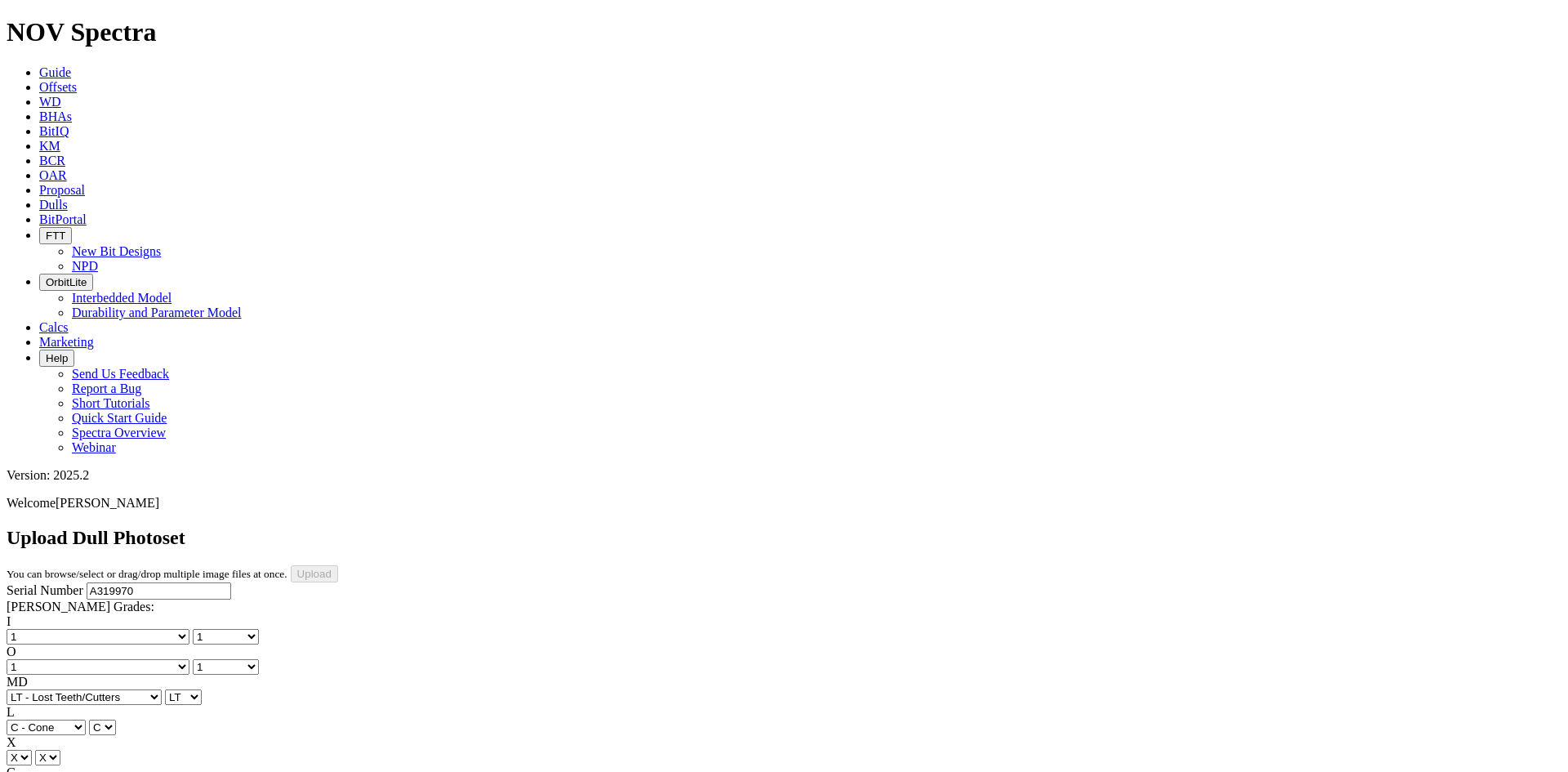
select select "string:_"
click at [338, 565] on input "Upload" at bounding box center [314, 573] width 48 height 17
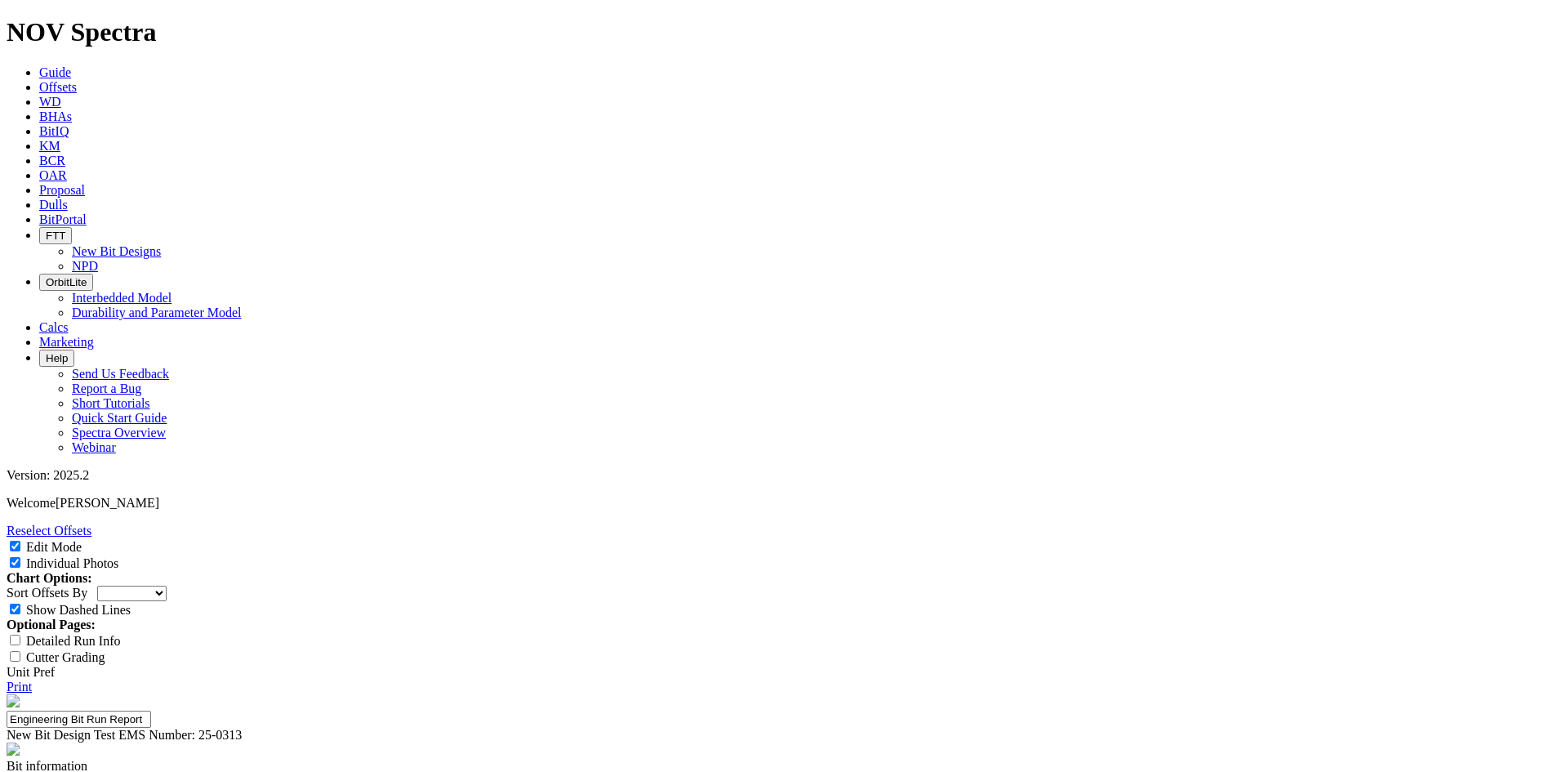
select select "New Bit Design"
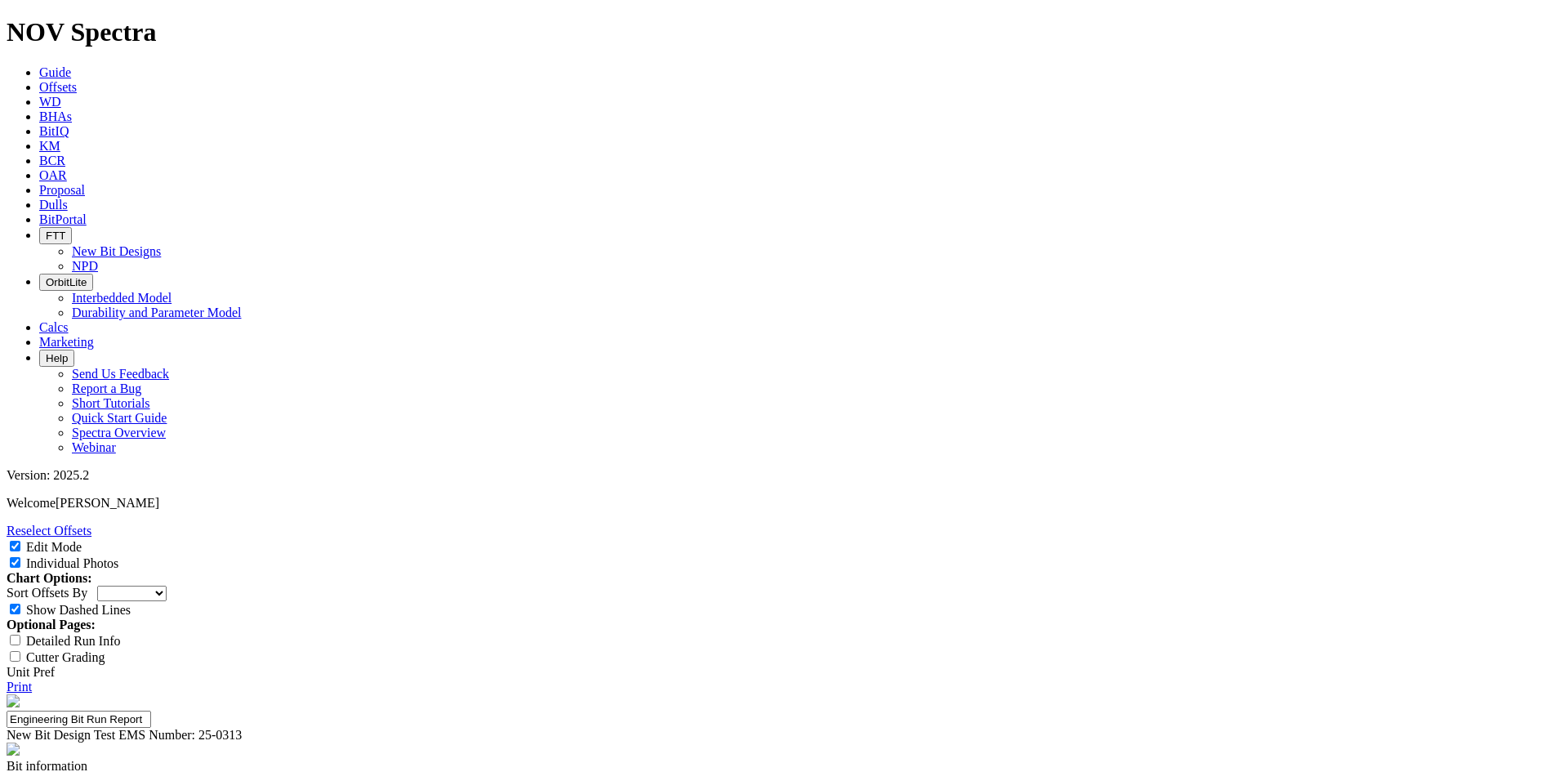
type textarea "Broken teeth in the cone is not usually observed in the previous bit design. No…"
click at [7, 680] on icon at bounding box center [7, 686] width 0 height 14
